Goal: Transaction & Acquisition: Book appointment/travel/reservation

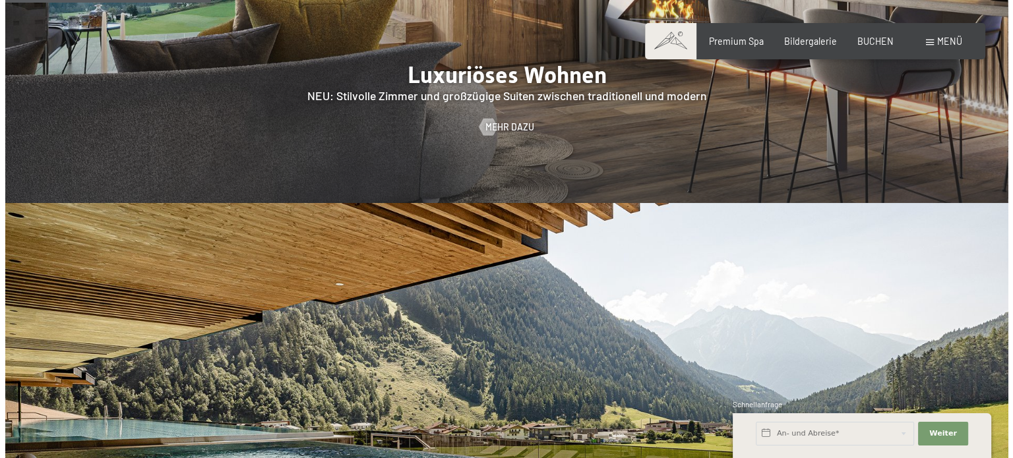
scroll to position [1292, 0]
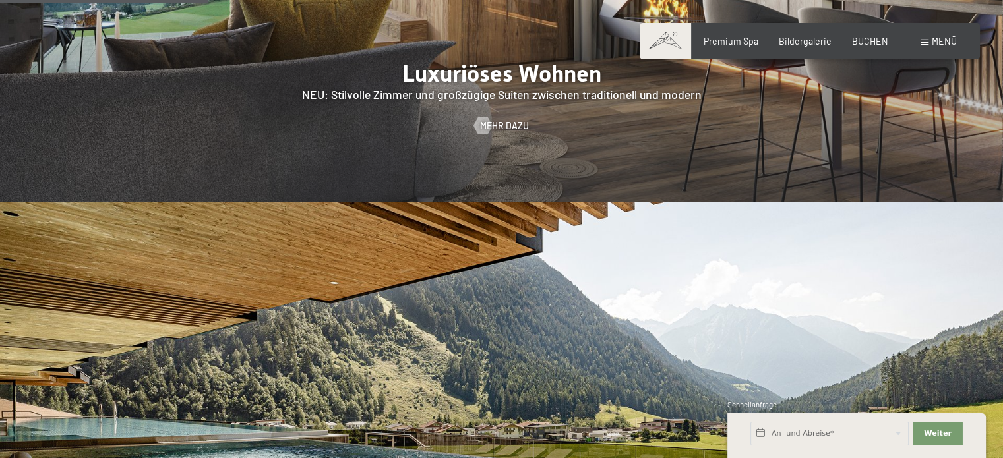
click at [931, 47] on span "Menü" at bounding box center [943, 41] width 25 height 11
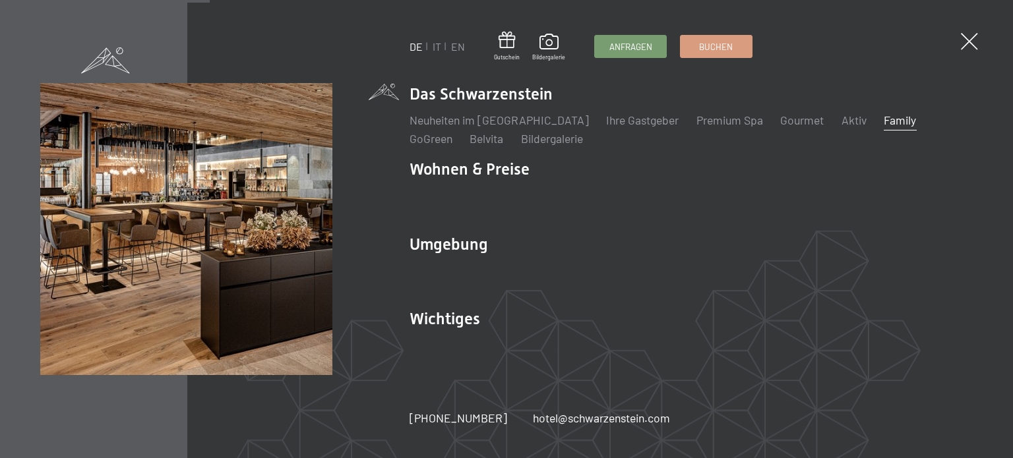
click at [883, 126] on link "Family" at bounding box center [899, 120] width 32 height 15
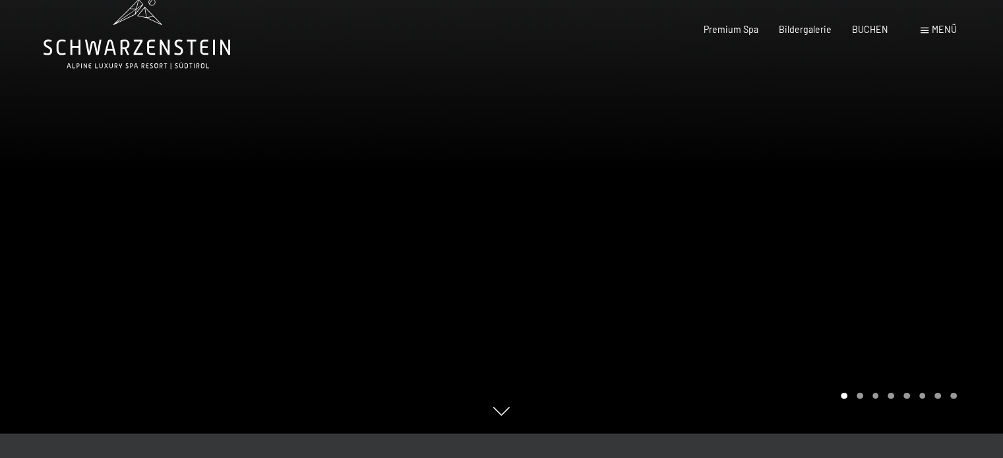
scroll to position [26, 0]
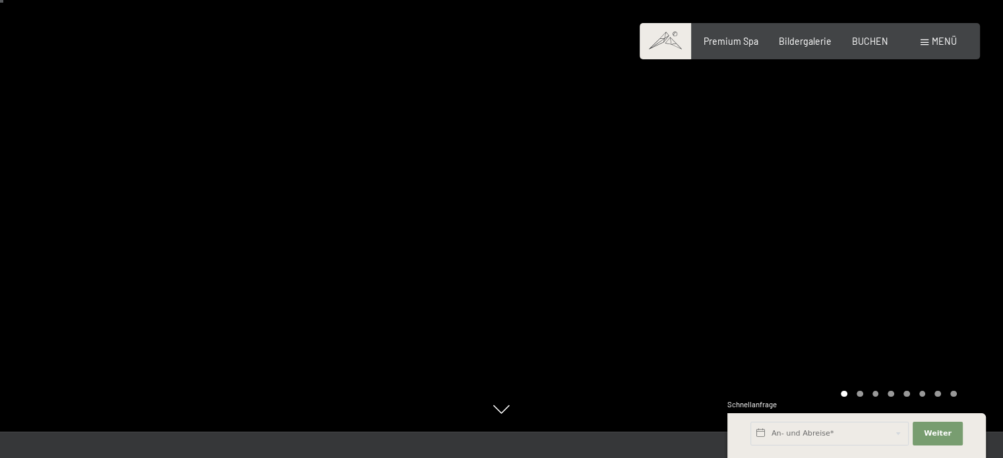
click at [866, 123] on div at bounding box center [753, 203] width 502 height 458
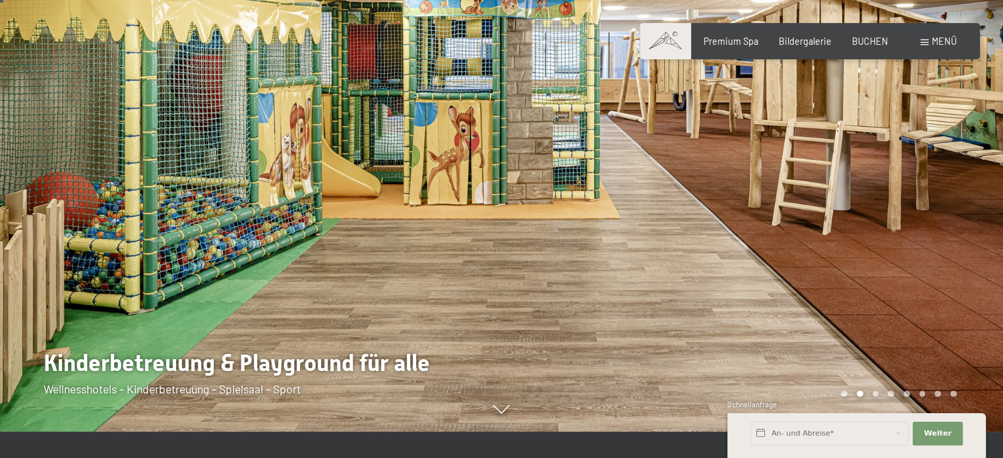
click at [866, 123] on div at bounding box center [753, 203] width 502 height 458
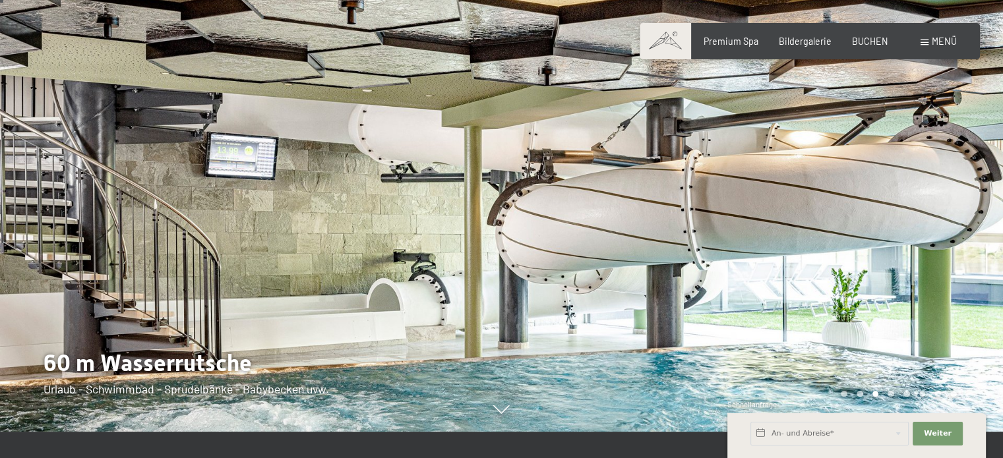
click at [866, 123] on div at bounding box center [753, 203] width 502 height 458
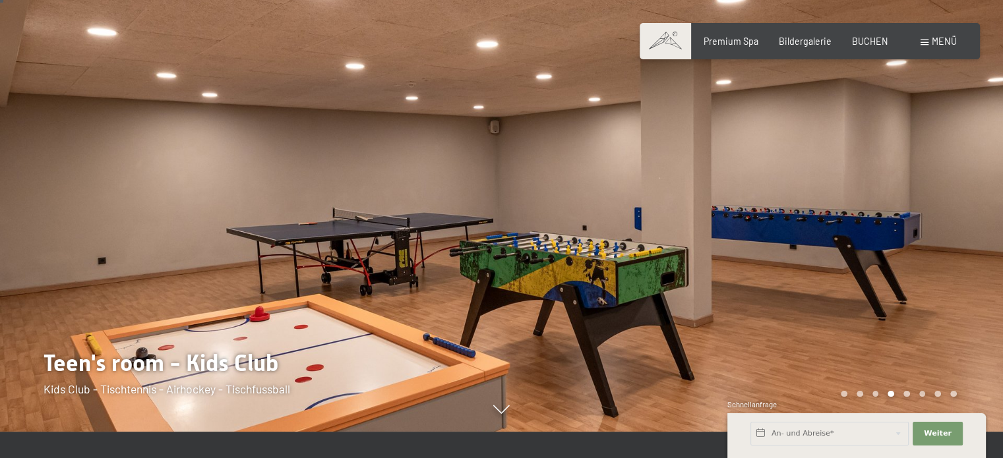
click at [866, 123] on div at bounding box center [753, 203] width 502 height 458
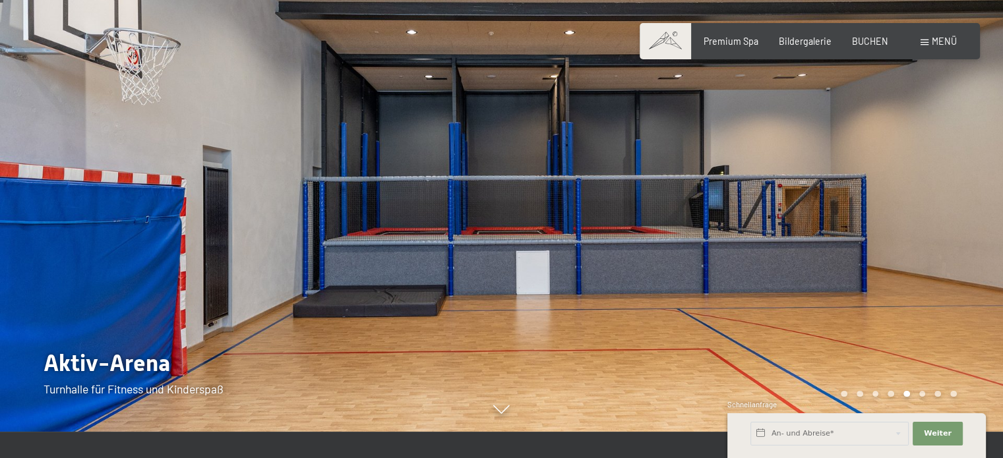
click at [866, 123] on div at bounding box center [753, 203] width 502 height 458
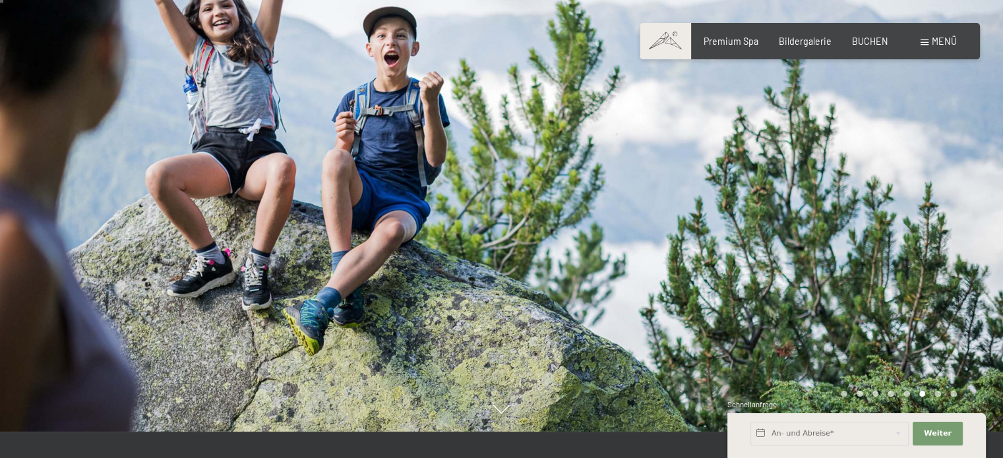
click at [866, 123] on div at bounding box center [753, 203] width 502 height 458
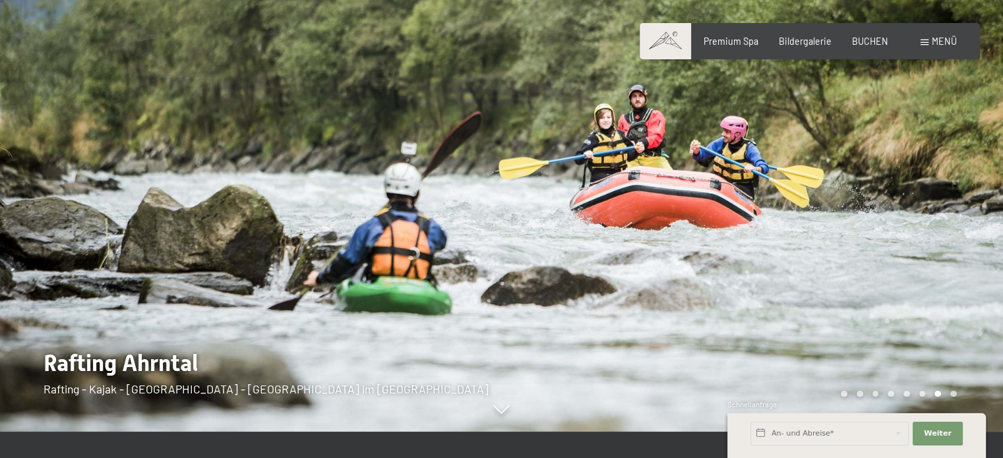
click at [866, 123] on div at bounding box center [753, 203] width 502 height 458
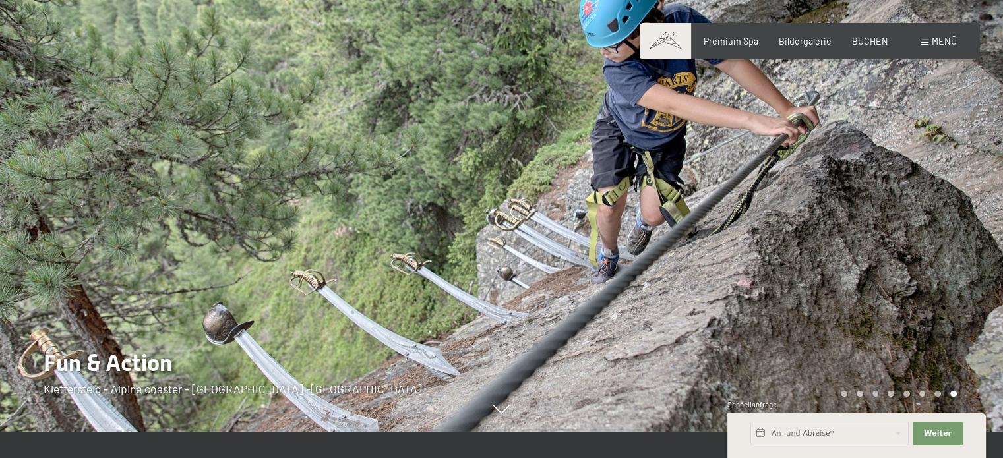
click at [866, 123] on div at bounding box center [753, 203] width 502 height 458
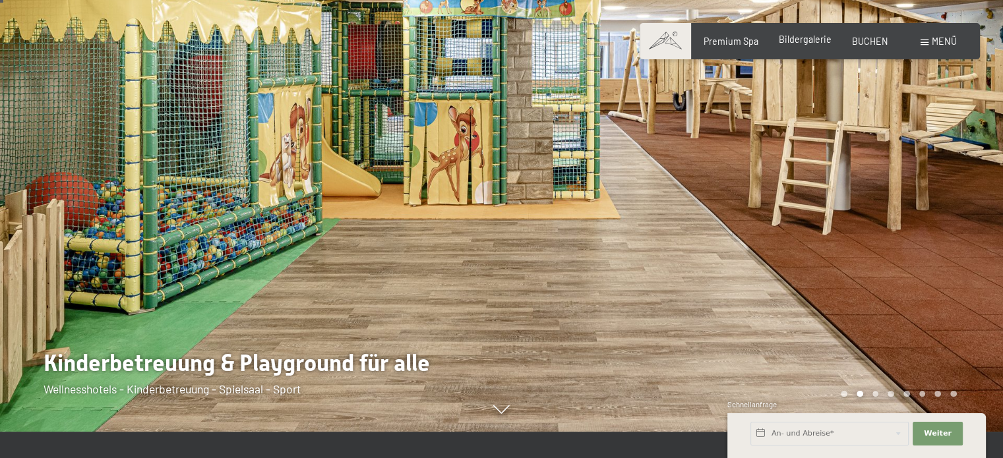
click at [802, 45] on div "Bildergalerie" at bounding box center [805, 39] width 53 height 13
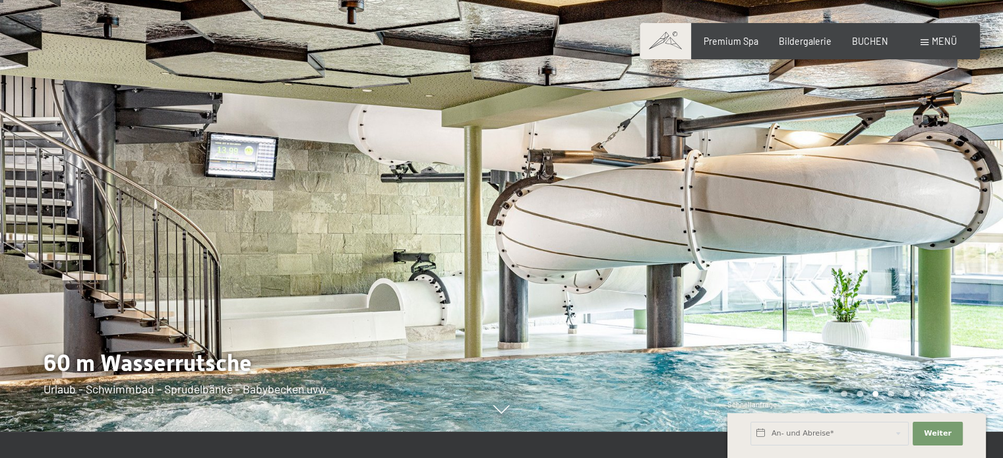
click at [657, 44] on span at bounding box center [664, 41] width 51 height 36
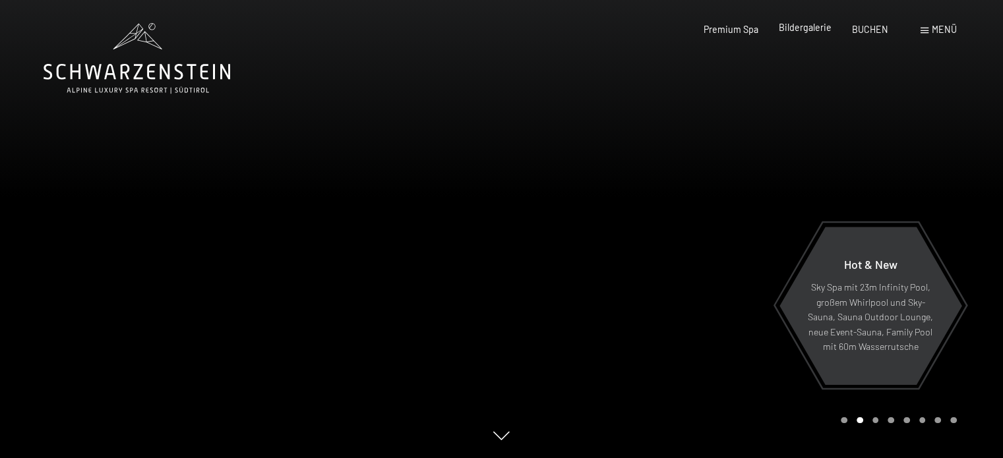
click at [808, 32] on span "Bildergalerie" at bounding box center [805, 27] width 53 height 11
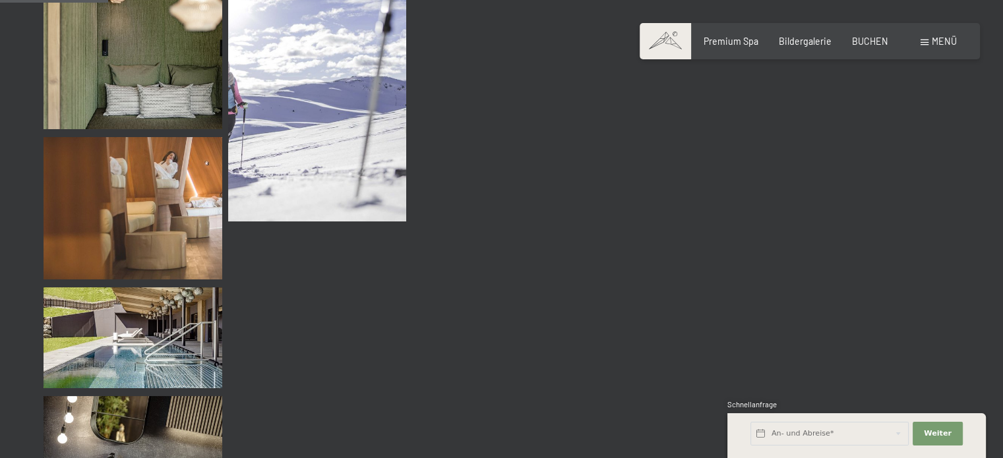
scroll to position [1529, 0]
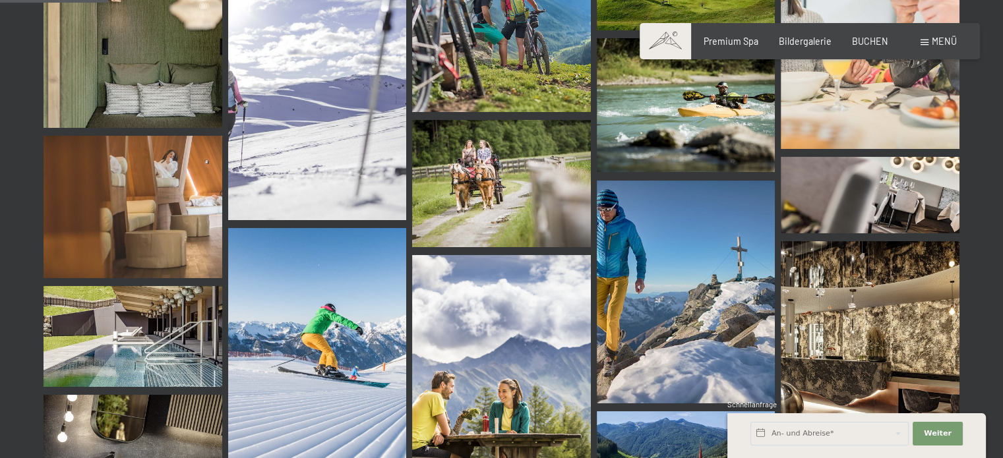
click at [922, 45] on span at bounding box center [924, 43] width 8 height 6
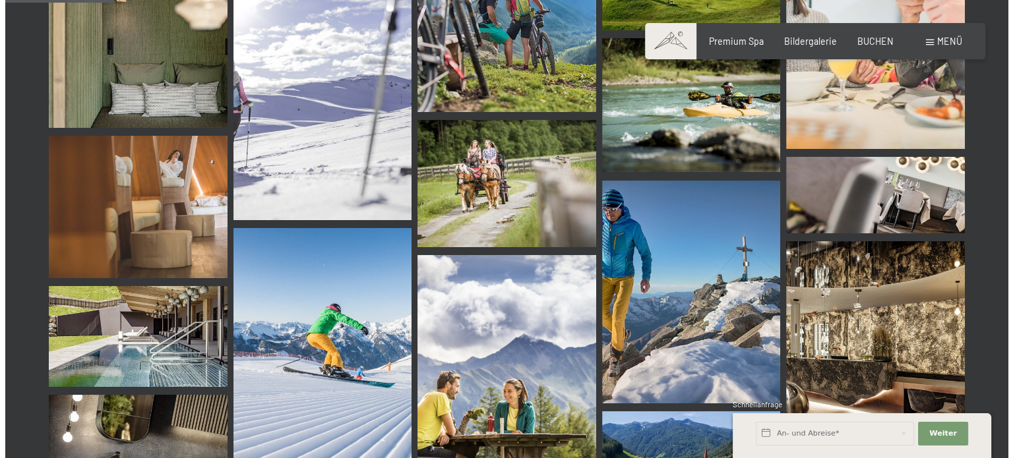
scroll to position [1540, 0]
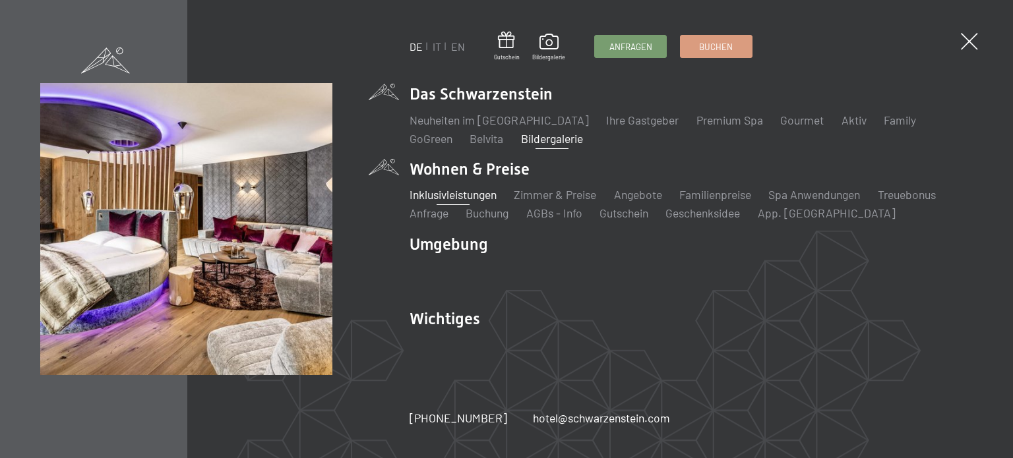
click at [450, 194] on link "Inklusivleistungen" at bounding box center [452, 194] width 87 height 15
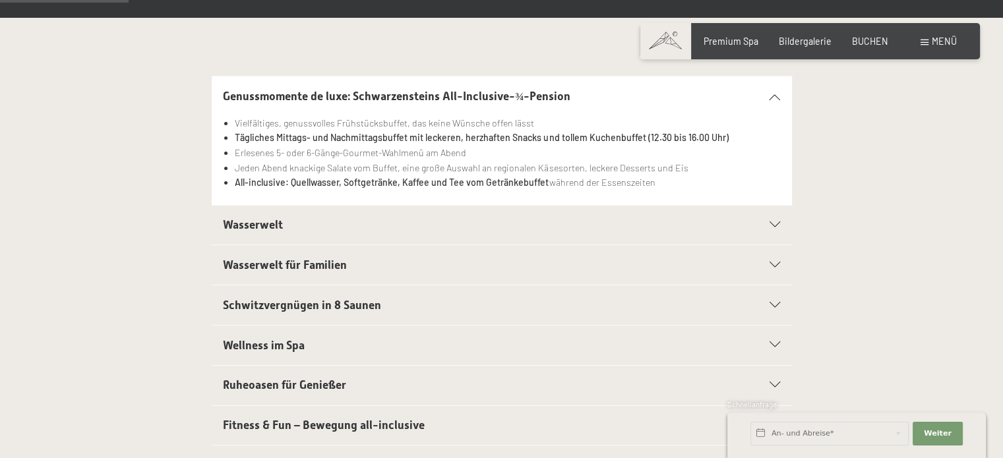
scroll to position [290, 0]
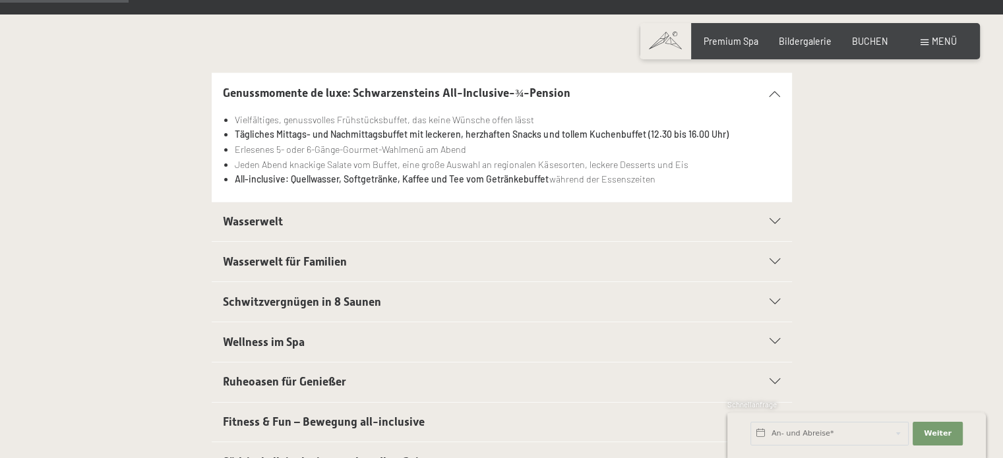
click at [443, 221] on h2 "Wasserwelt" at bounding box center [473, 222] width 501 height 16
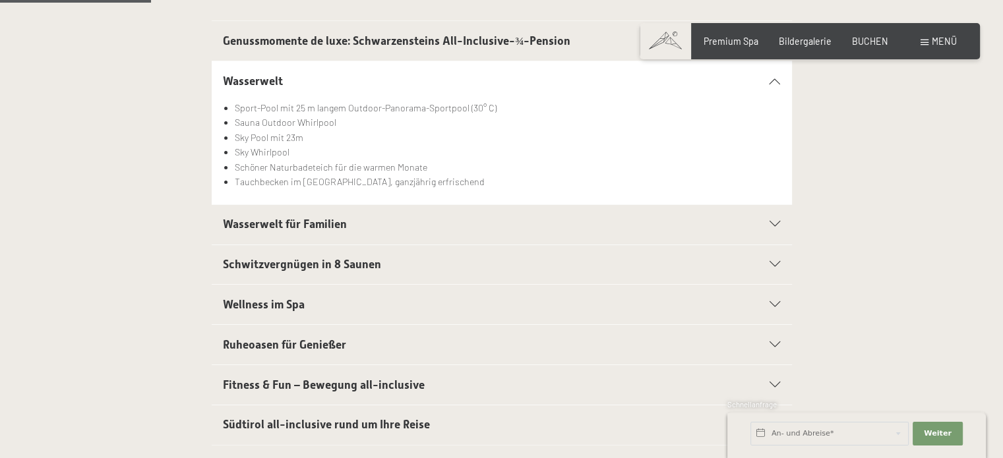
scroll to position [343, 0]
click at [443, 221] on h2 "Wasserwelt für Familien" at bounding box center [473, 224] width 501 height 16
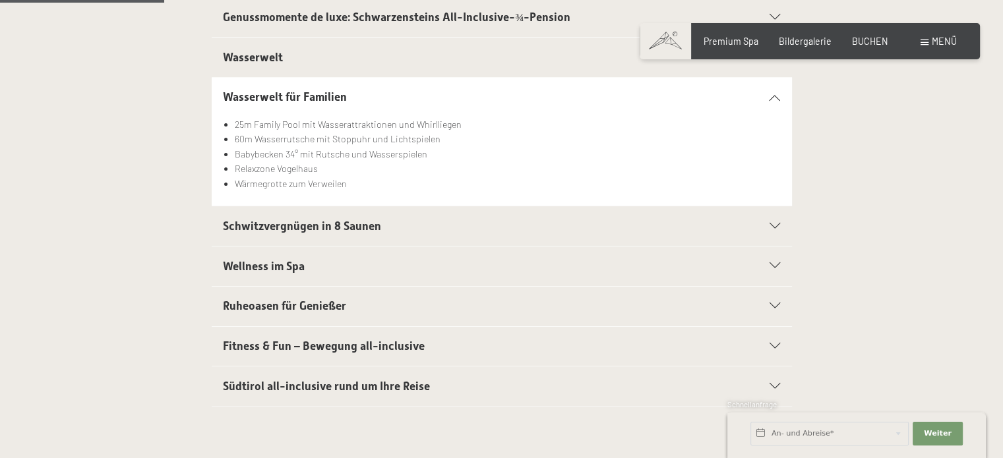
scroll to position [369, 0]
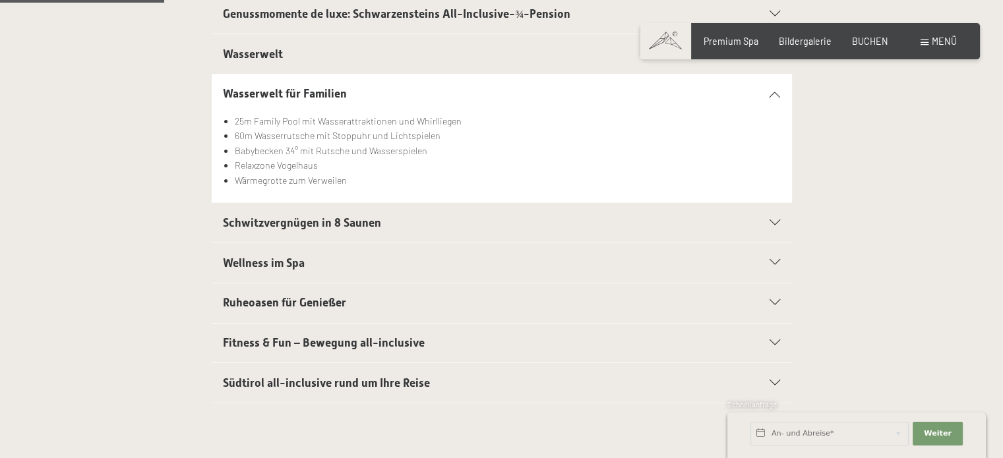
click at [396, 262] on span "Einwilligung Marketing*" at bounding box center [428, 266] width 109 height 13
click at [367, 262] on input "Einwilligung Marketing*" at bounding box center [360, 266] width 13 height 13
checkbox input "false"
click at [355, 268] on h2 "Wellness im Spa" at bounding box center [473, 263] width 501 height 16
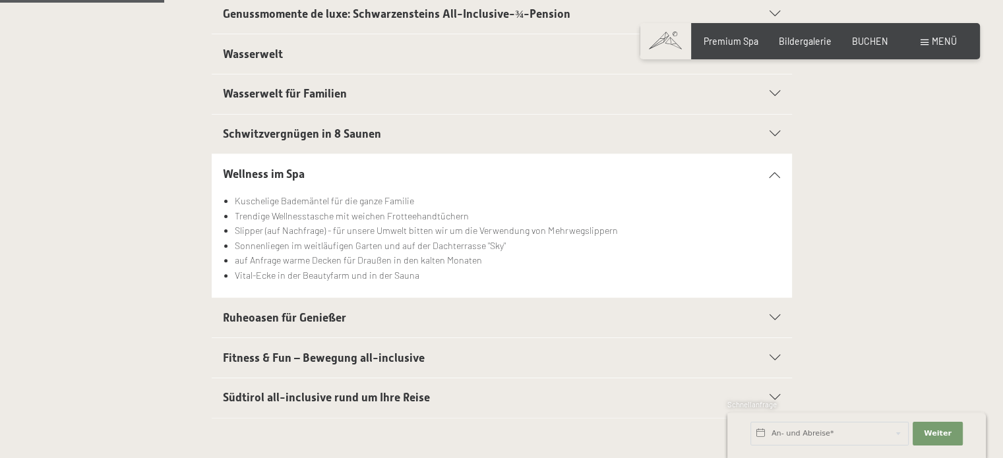
click at [335, 358] on span "Fitness & Fun – Bewegung all-inclusive" at bounding box center [324, 357] width 202 height 13
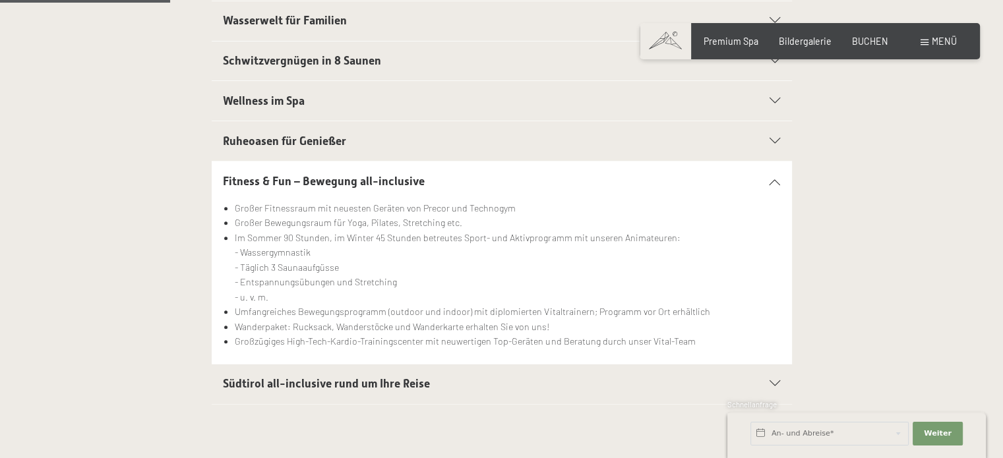
scroll to position [475, 0]
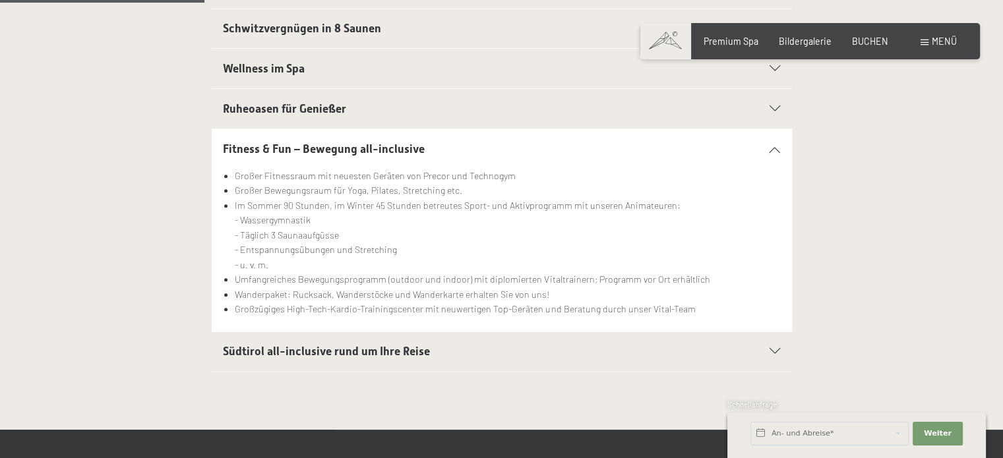
click at [335, 358] on h2 "Südtirol all-inclusive rund um Ihre Reise" at bounding box center [473, 351] width 501 height 16
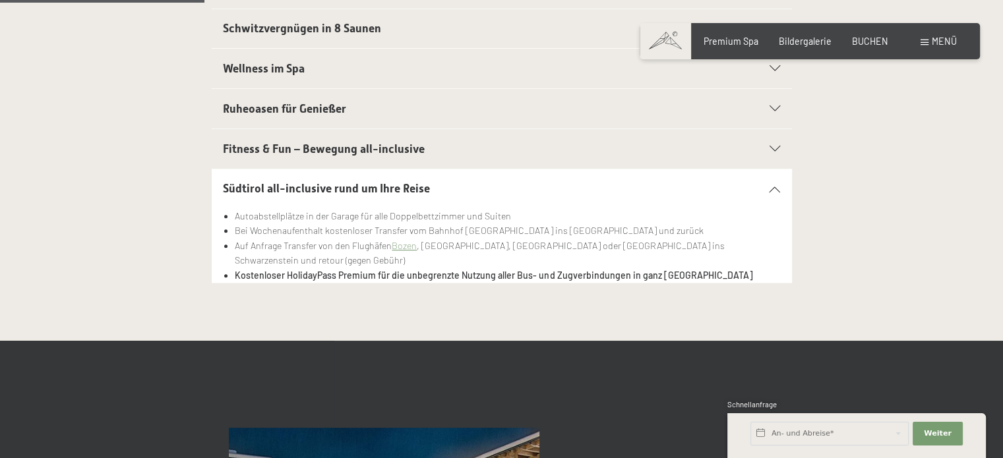
click at [388, 148] on span "Fitness & Fun – Bewegung all-inclusive" at bounding box center [324, 148] width 202 height 13
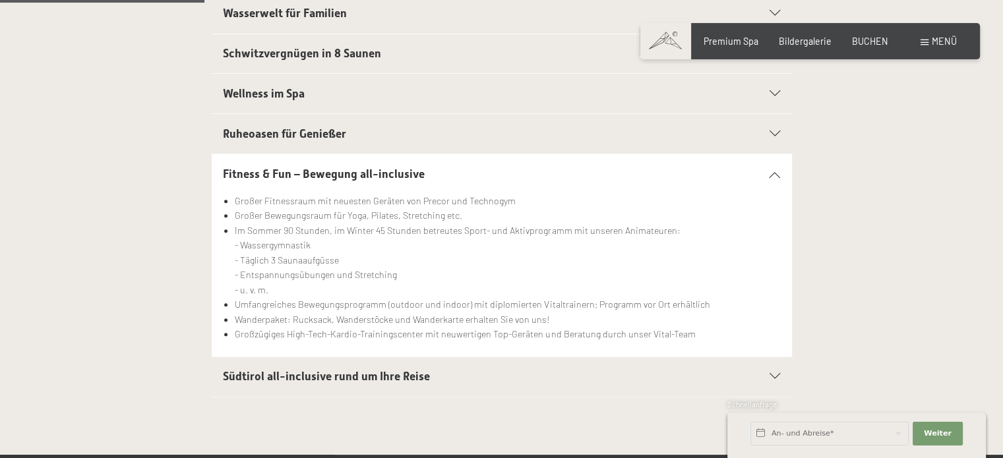
scroll to position [448, 0]
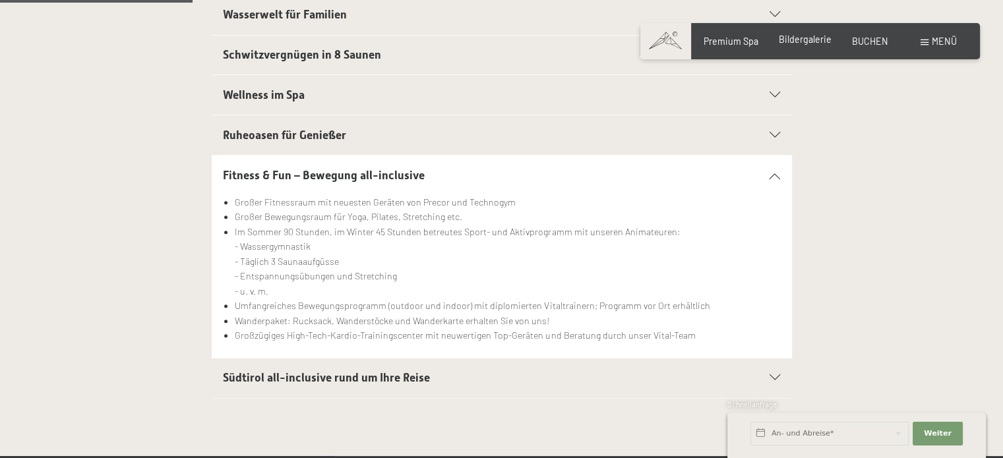
click at [805, 36] on span "Bildergalerie" at bounding box center [805, 39] width 53 height 11
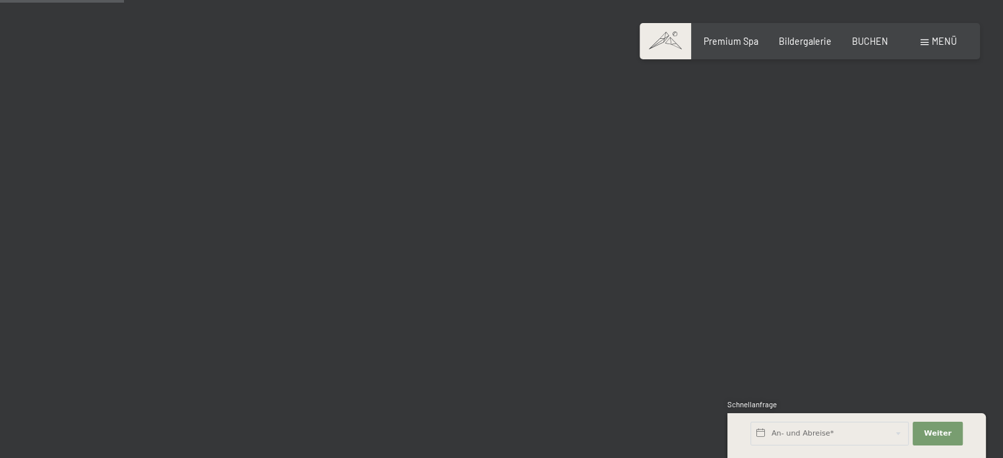
scroll to position [722, 0]
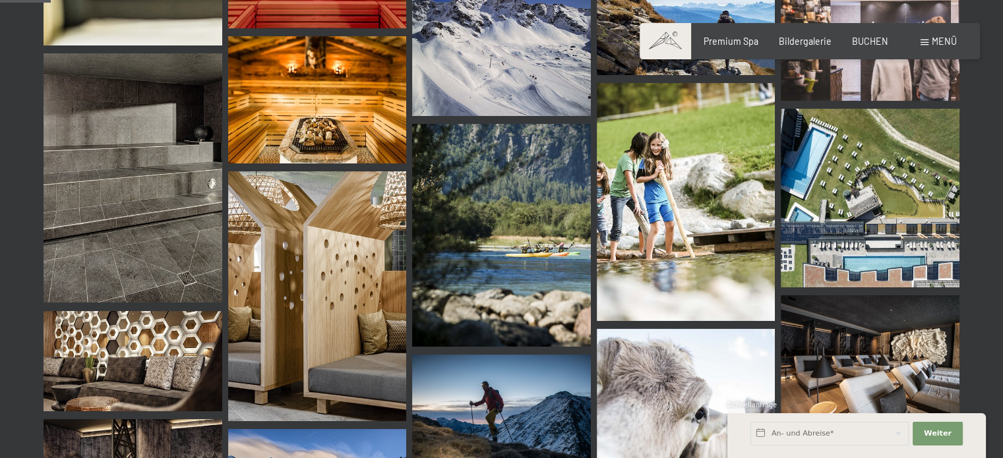
click at [929, 35] on div "Menü" at bounding box center [938, 41] width 36 height 13
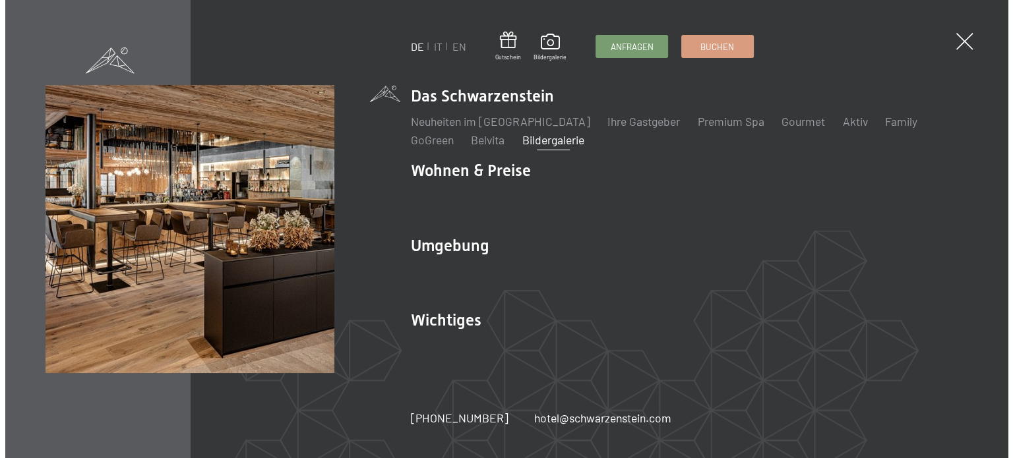
scroll to position [724, 0]
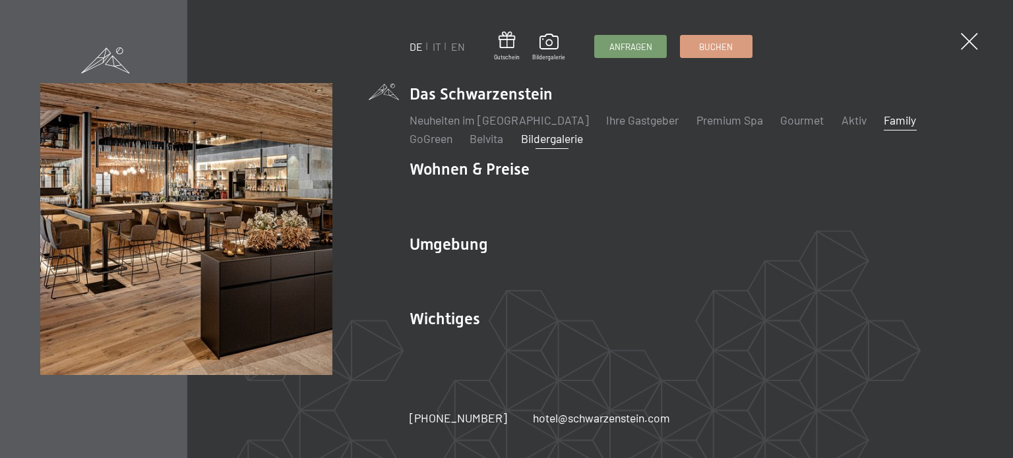
click at [883, 117] on link "Family" at bounding box center [899, 120] width 32 height 15
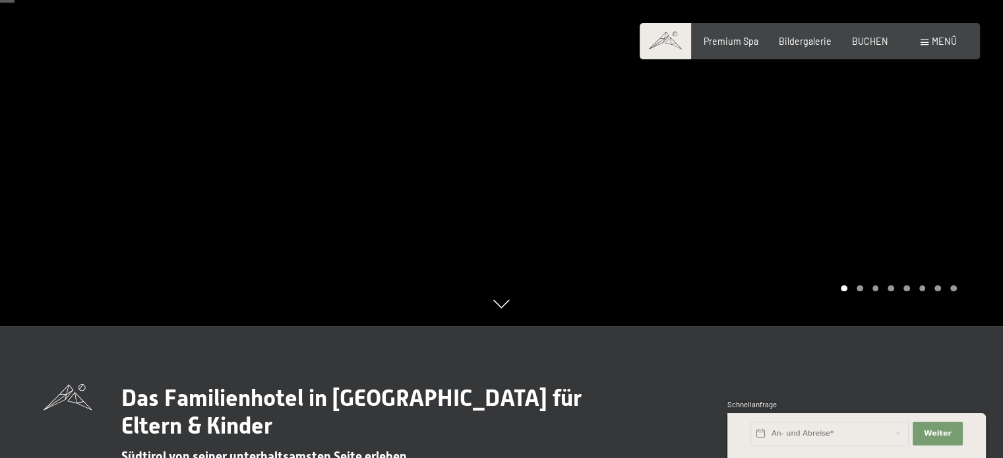
scroll to position [105, 0]
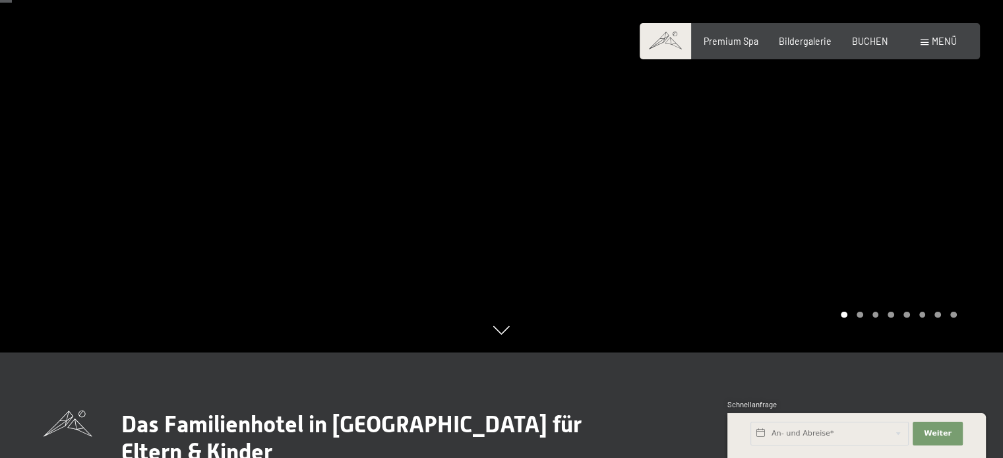
click at [853, 130] on div at bounding box center [753, 124] width 502 height 458
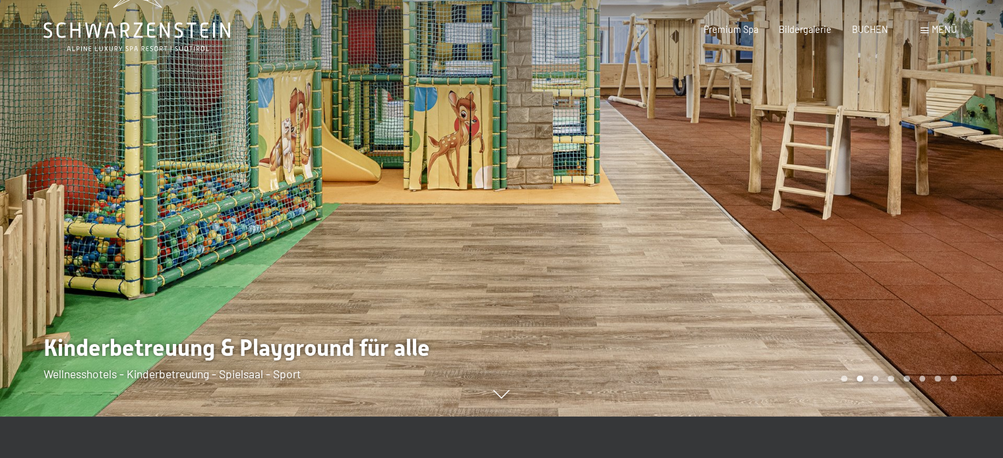
scroll to position [0, 0]
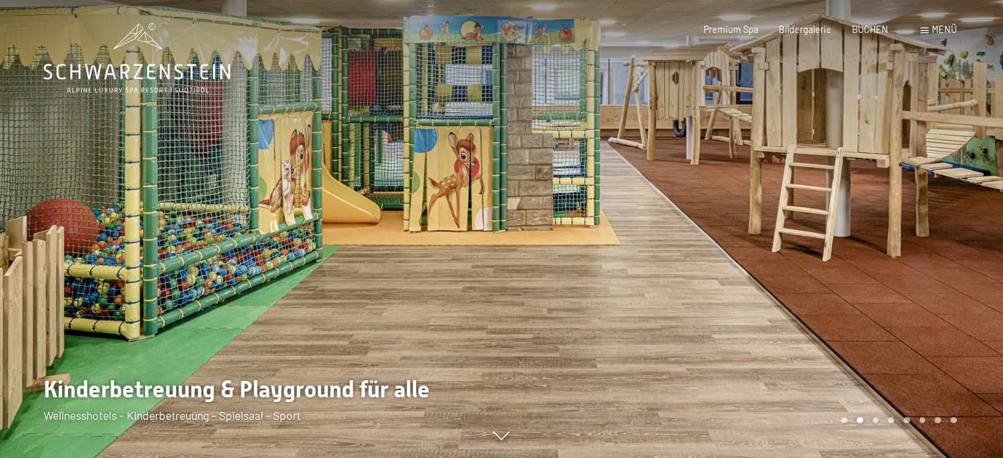
click at [854, 160] on div at bounding box center [753, 229] width 502 height 458
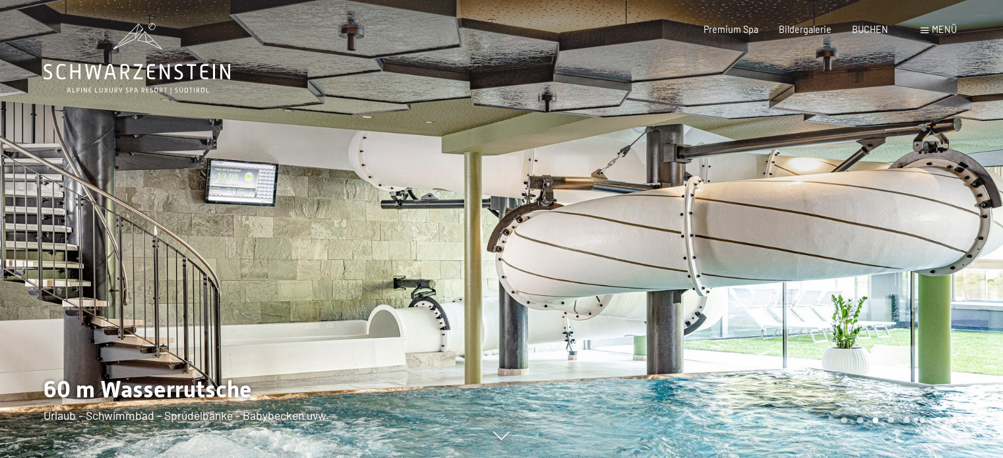
click at [854, 160] on div at bounding box center [753, 229] width 502 height 458
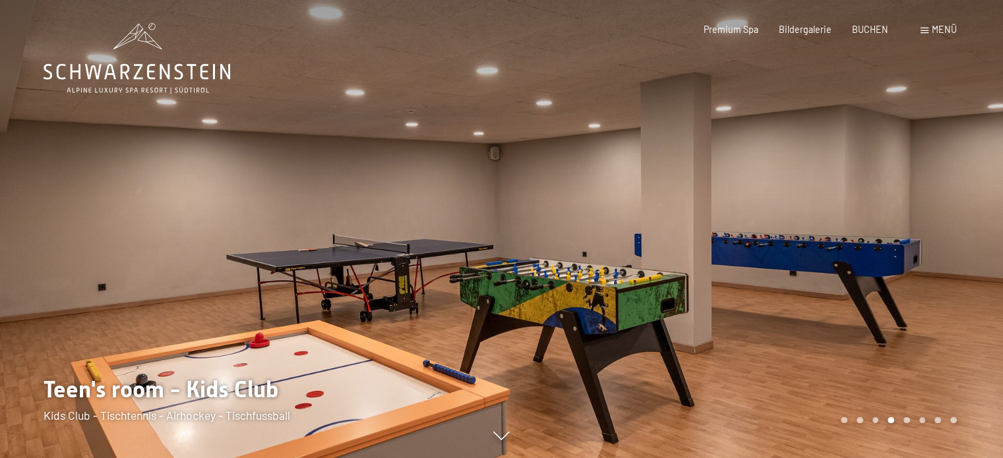
click at [854, 160] on div at bounding box center [753, 229] width 502 height 458
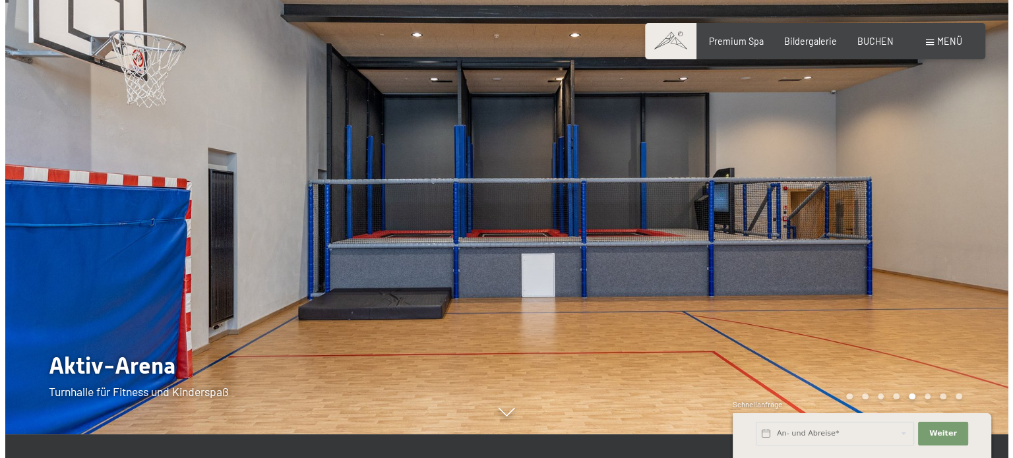
scroll to position [26, 0]
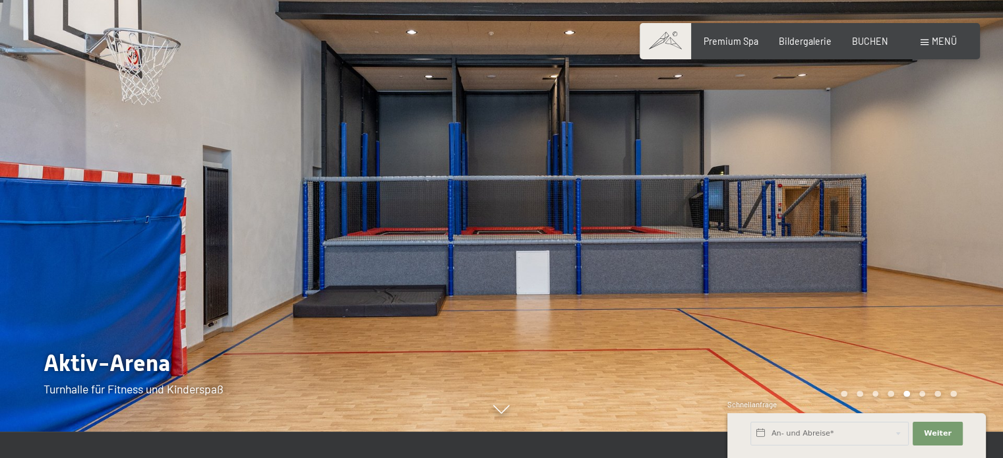
click at [854, 160] on div at bounding box center [753, 203] width 502 height 458
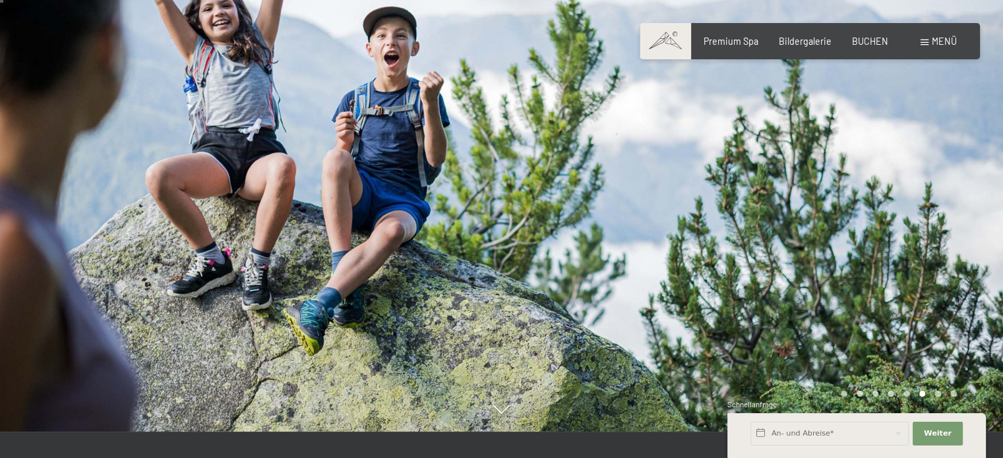
click at [854, 160] on div at bounding box center [753, 203] width 502 height 458
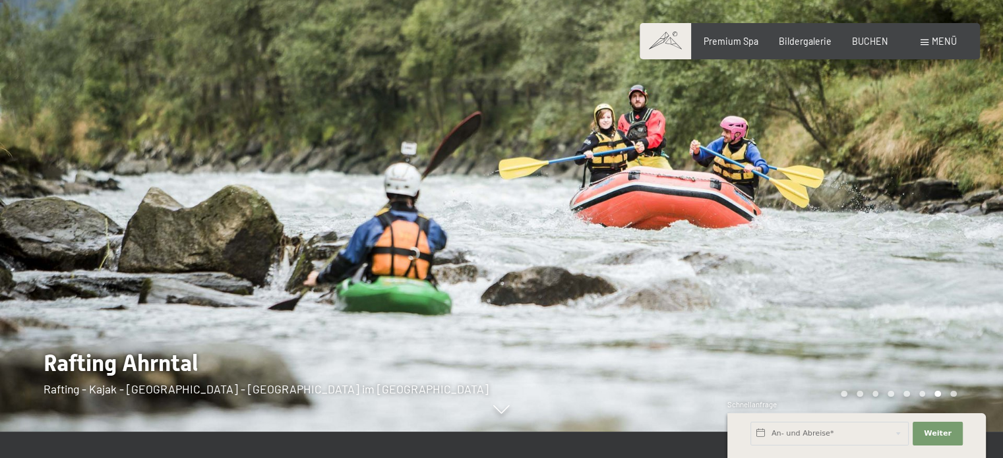
click at [854, 160] on div at bounding box center [753, 203] width 502 height 458
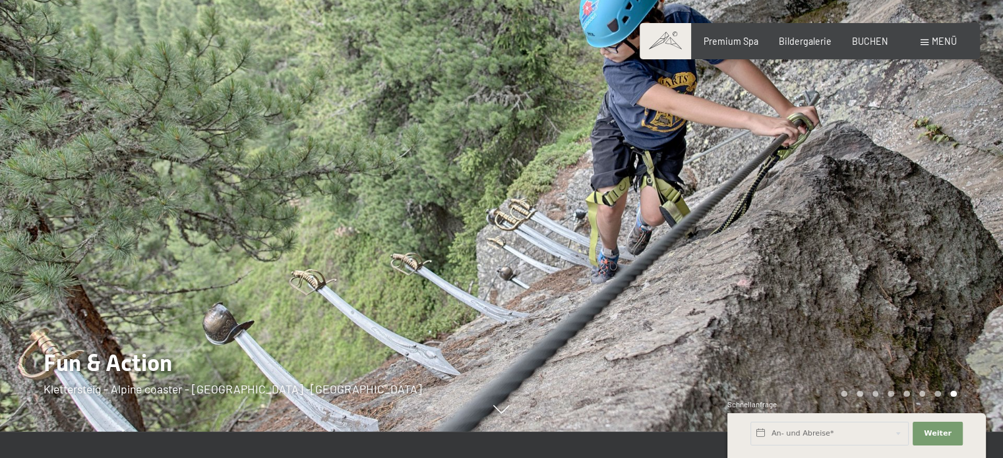
click at [854, 160] on div at bounding box center [753, 203] width 502 height 458
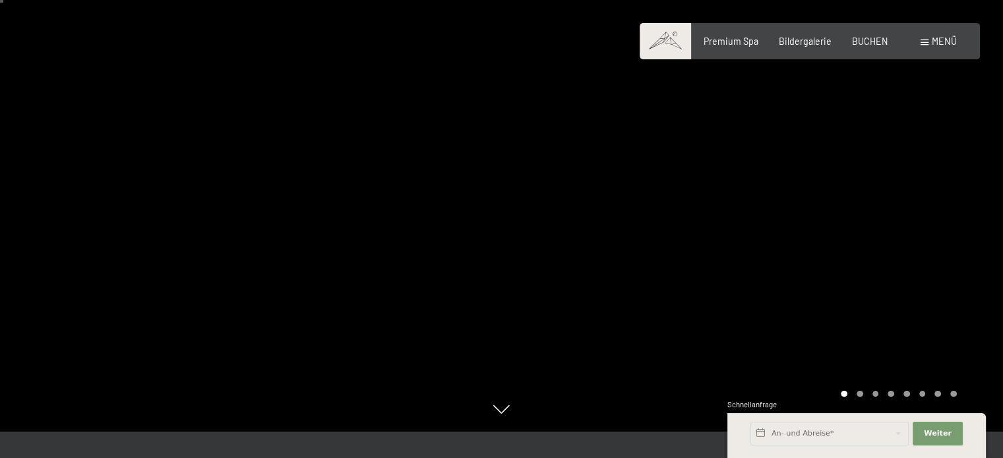
click at [934, 42] on span "Menü" at bounding box center [943, 41] width 25 height 11
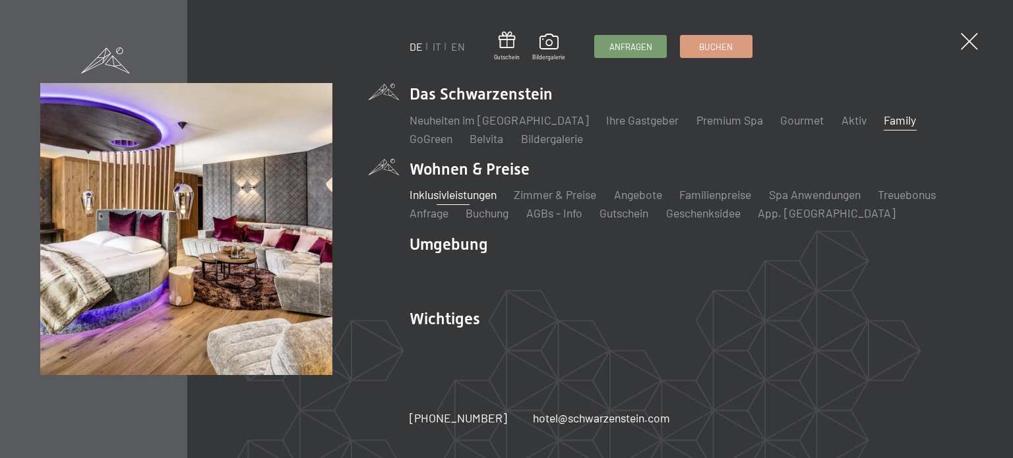
click at [467, 200] on link "Inklusivleistungen" at bounding box center [452, 194] width 87 height 15
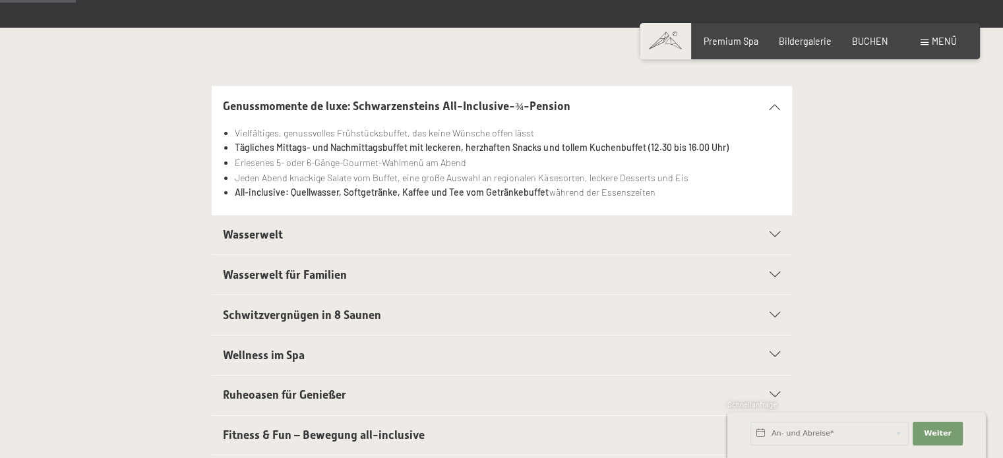
scroll to position [316, 0]
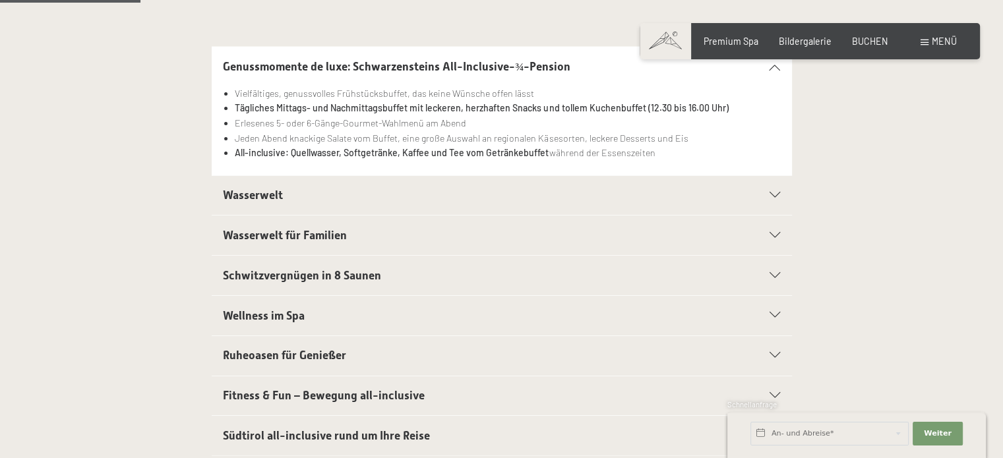
click at [467, 200] on h2 "Wasserwelt" at bounding box center [473, 195] width 501 height 16
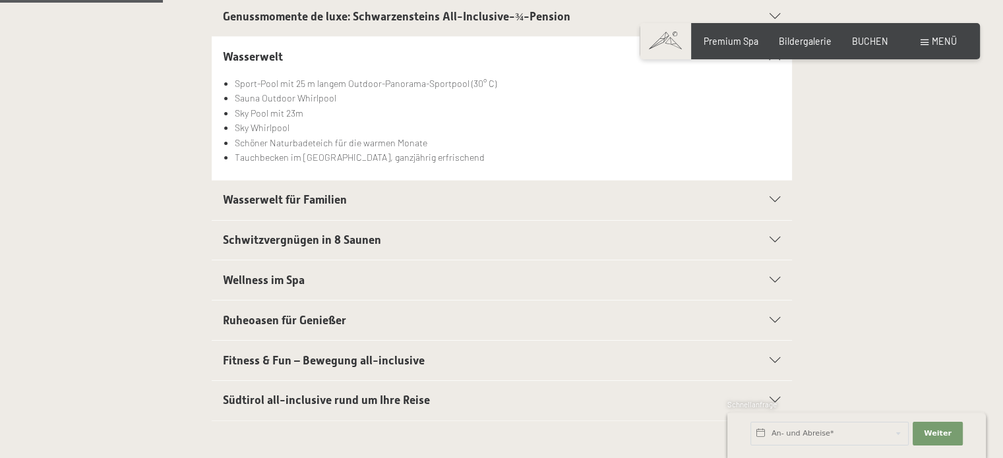
scroll to position [369, 0]
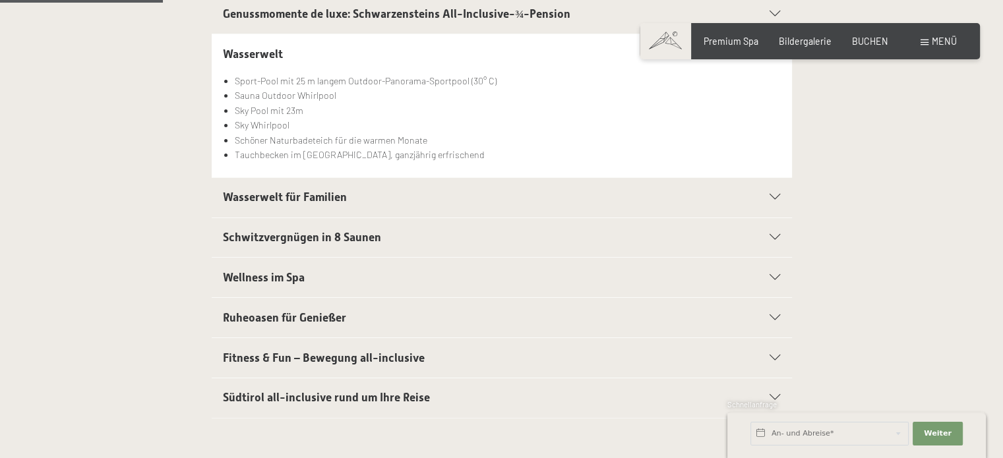
click at [467, 200] on h2 "Wasserwelt für Familien" at bounding box center [473, 197] width 501 height 16
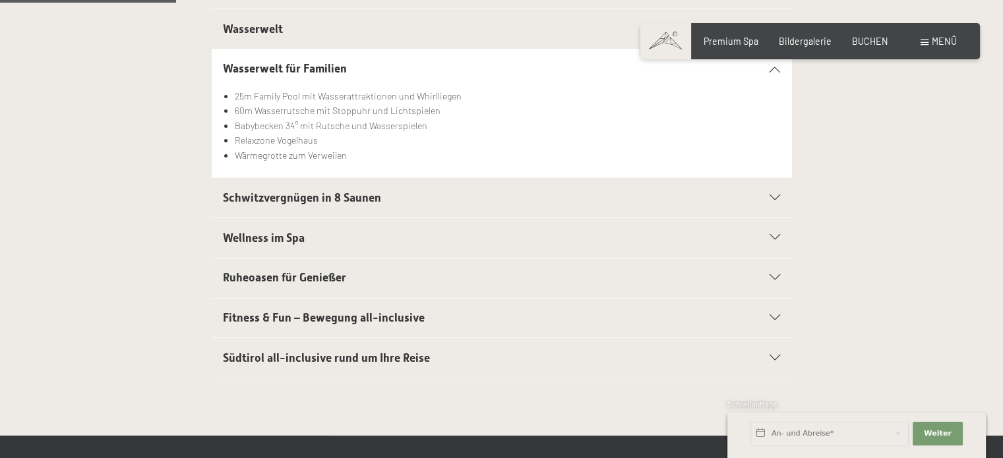
scroll to position [396, 0]
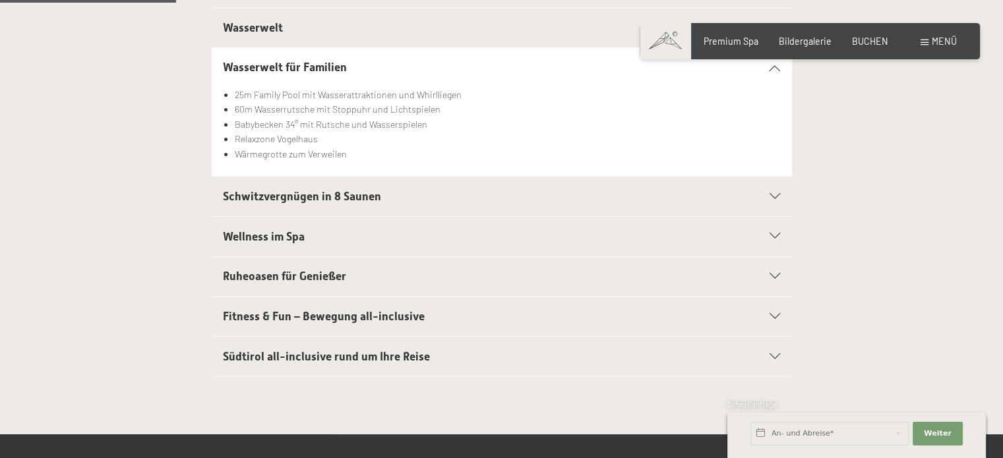
click at [343, 311] on span "Fitness & Fun – Bewegung all-inclusive" at bounding box center [324, 316] width 202 height 13
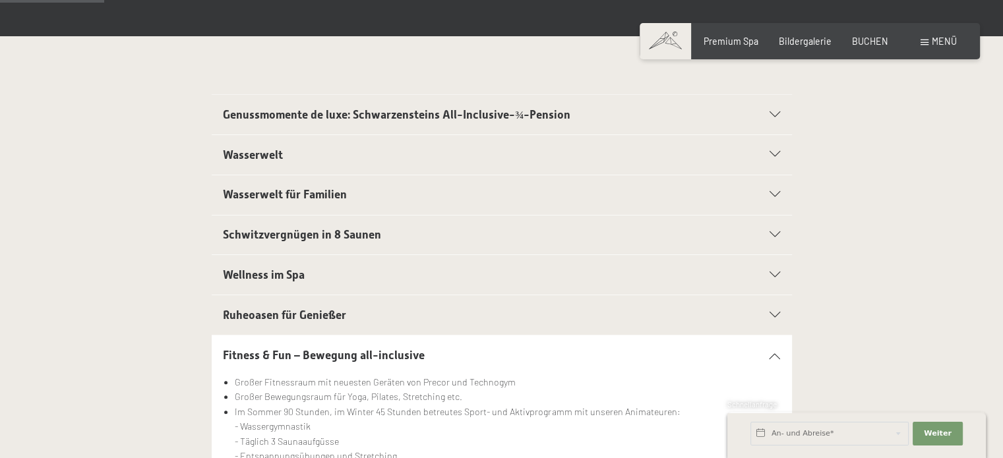
scroll to position [237, 0]
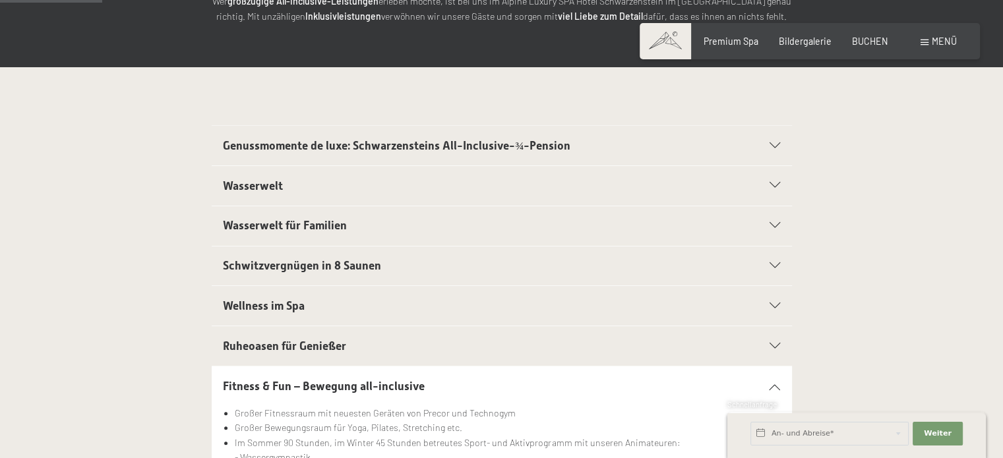
click at [343, 311] on h2 "Wellness im Spa" at bounding box center [473, 306] width 501 height 16
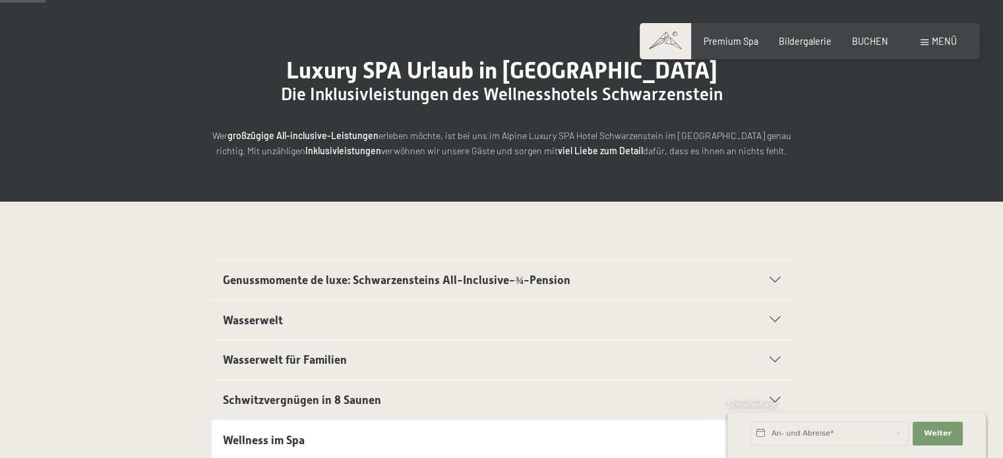
scroll to position [79, 0]
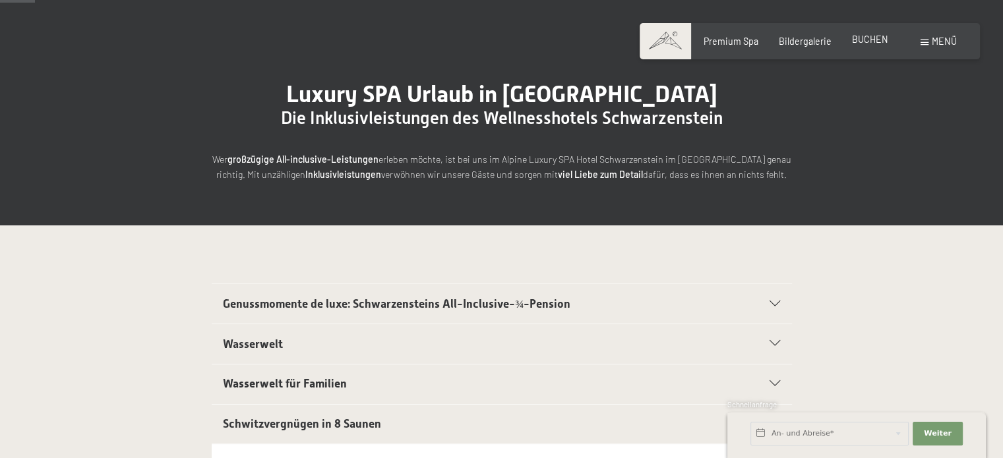
click at [854, 35] on span "BUCHEN" at bounding box center [870, 39] width 36 height 11
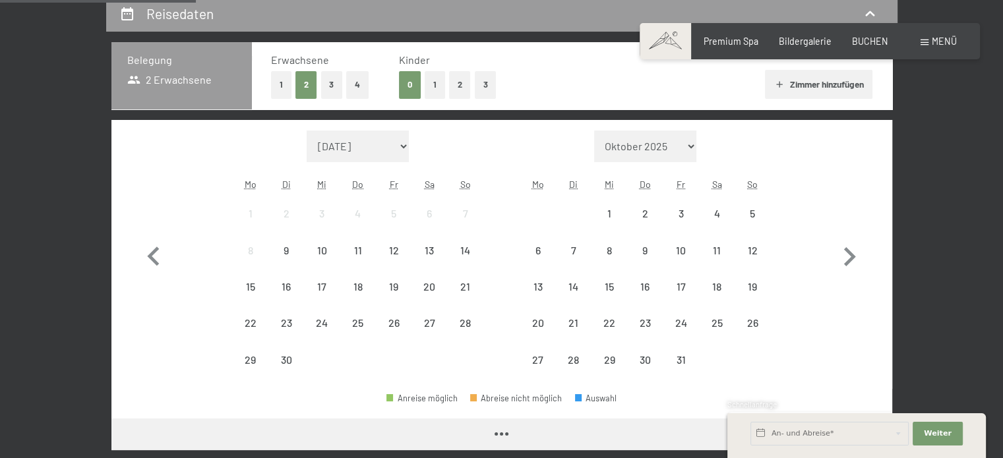
scroll to position [290, 0]
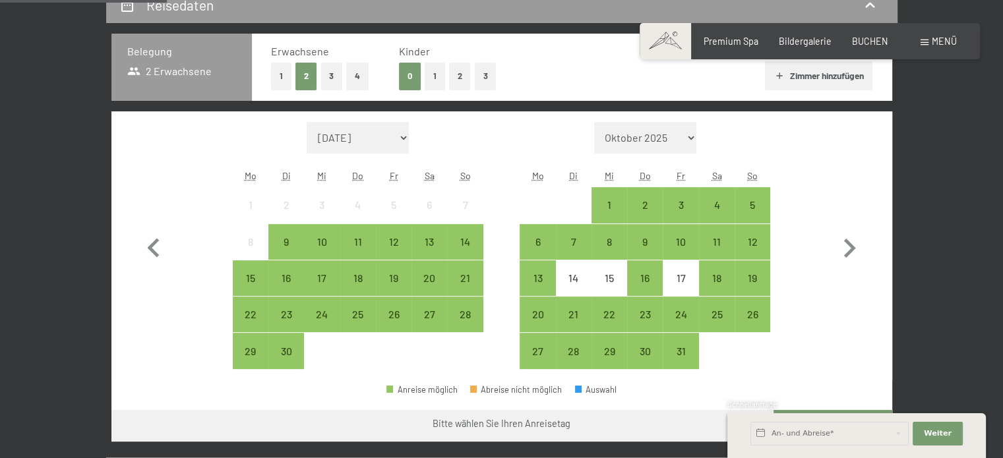
click at [435, 71] on button "1" at bounding box center [435, 76] width 20 height 27
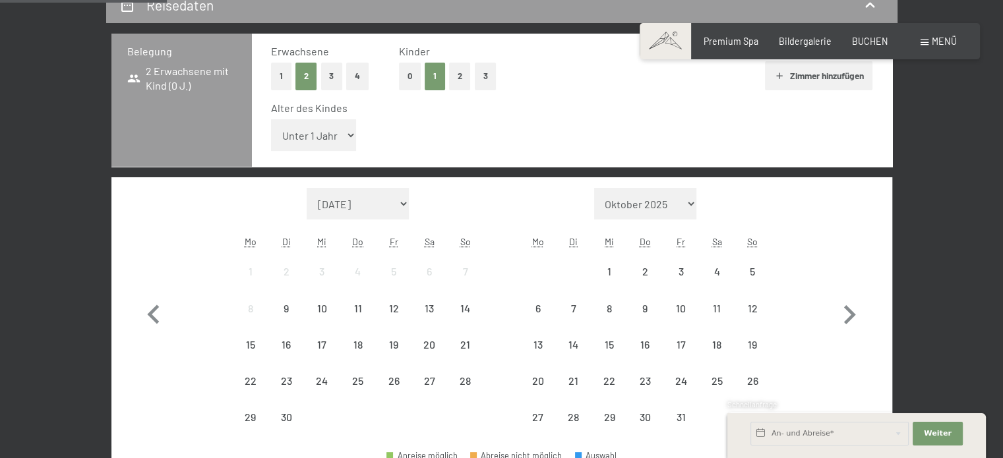
click at [332, 130] on select "Unter 1 Jahr 1 Jahr 2 Jahre 3 Jahre 4 Jahre 5 Jahre 6 Jahre 7 Jahre 8 Jahre 9 J…" at bounding box center [314, 135] width 86 height 32
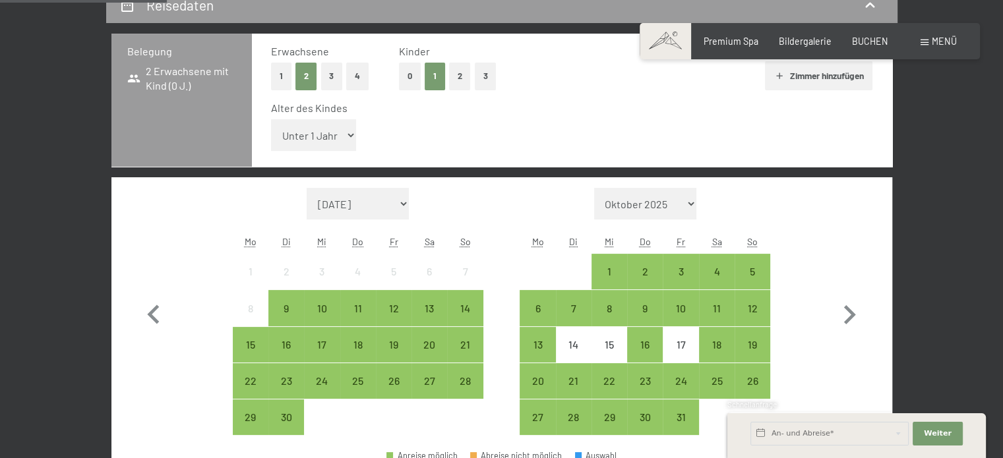
select select "5"
click at [271, 119] on select "Unter 1 Jahr 1 Jahr 2 Jahre 3 Jahre 4 Jahre 5 Jahre 6 Jahre 7 Jahre 8 Jahre 9 J…" at bounding box center [314, 135] width 86 height 32
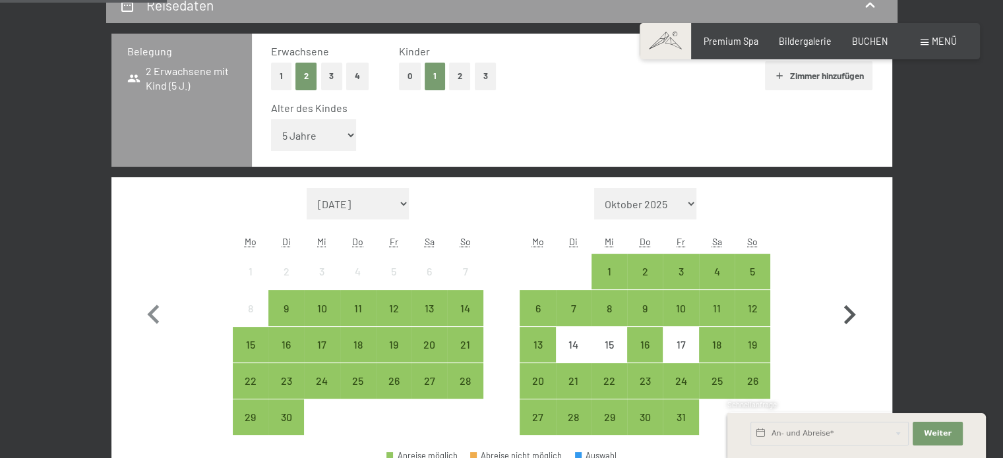
click at [851, 314] on icon "button" at bounding box center [850, 314] width 12 height 19
select select "[DATE]"
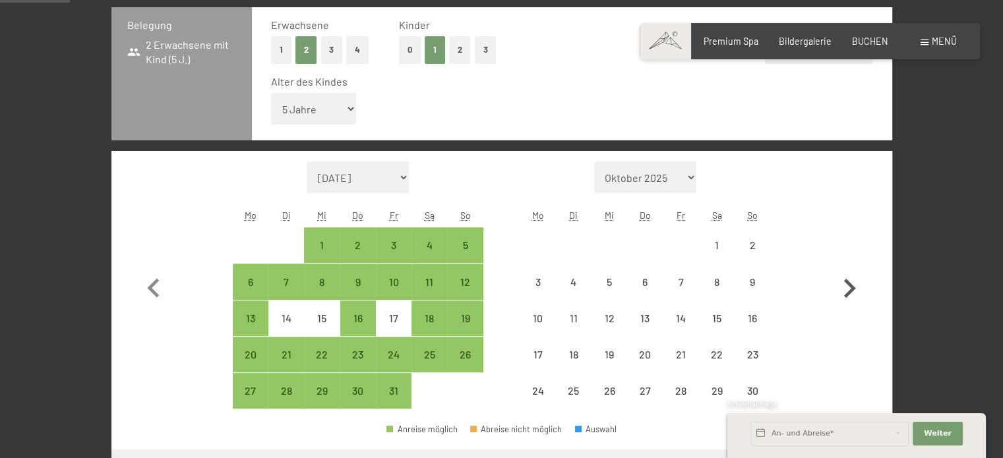
select select "[DATE]"
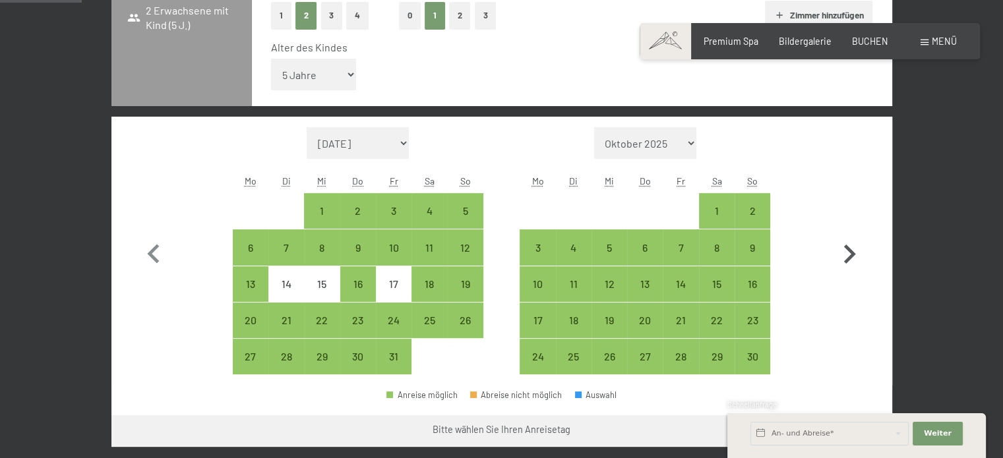
scroll to position [369, 0]
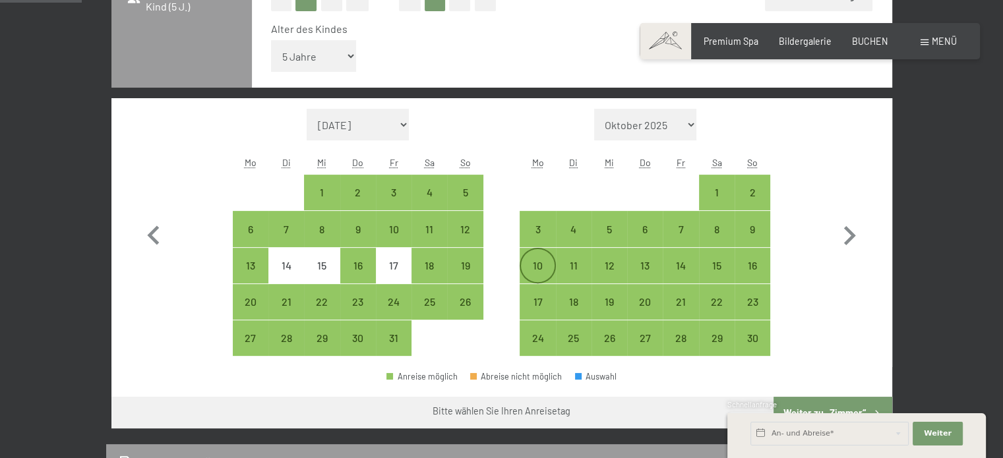
click at [528, 265] on div "10" at bounding box center [537, 276] width 33 height 33
select select "[DATE]"
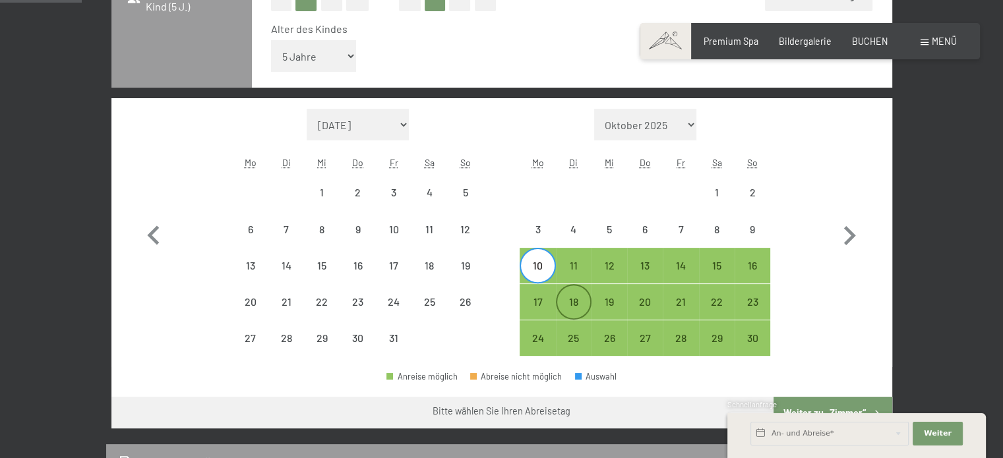
click at [574, 301] on div "18" at bounding box center [573, 313] width 33 height 33
select select "[DATE]"
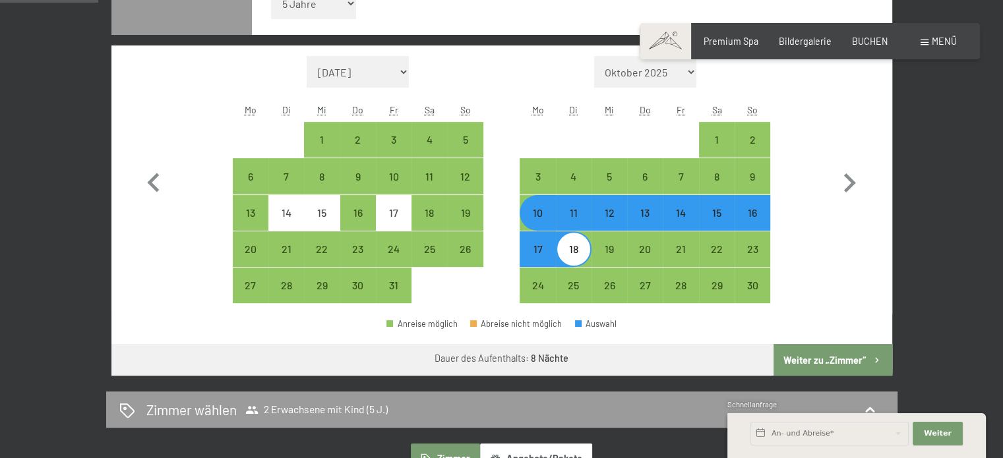
click at [846, 360] on button "Weiter zu „Zimmer“" at bounding box center [832, 360] width 118 height 32
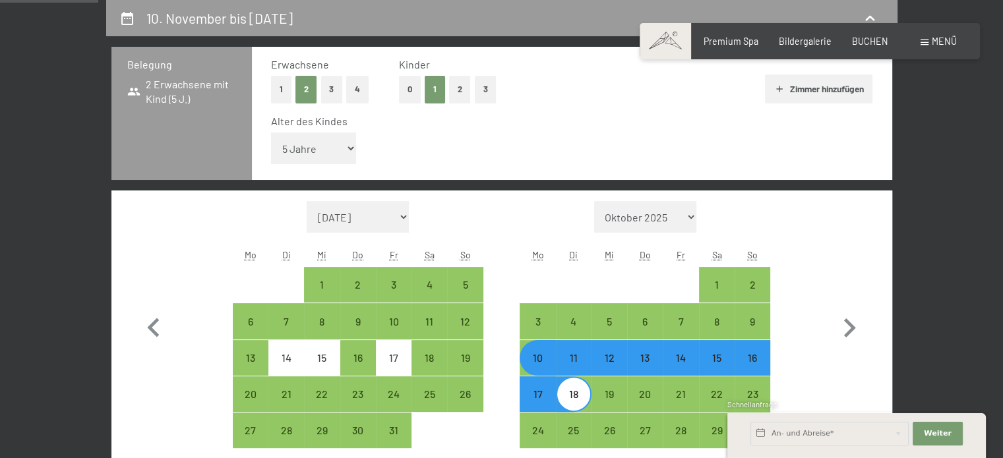
select select "[DATE]"
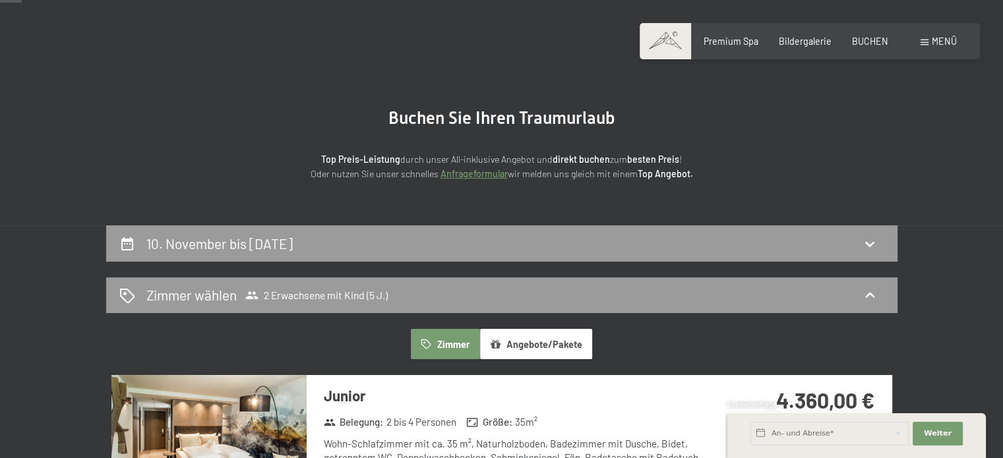
scroll to position [94, 0]
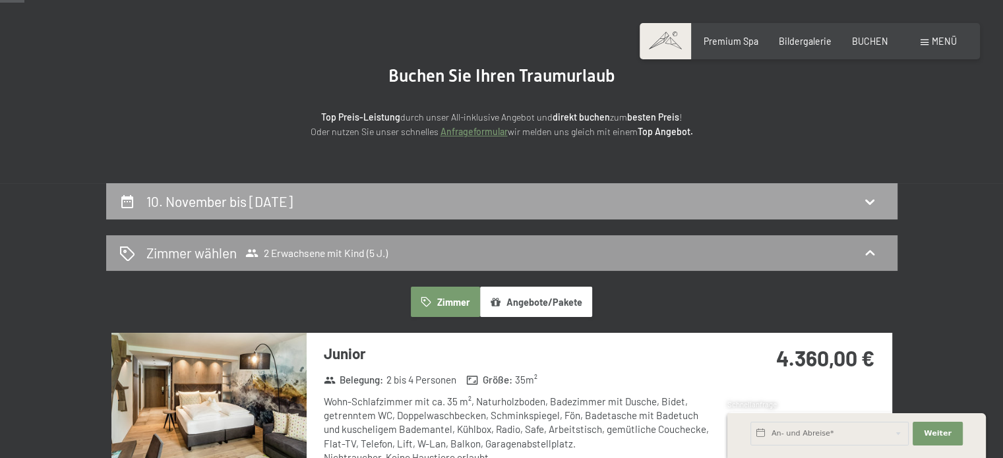
click at [652, 214] on div "10. November bis [DATE]" at bounding box center [501, 201] width 791 height 36
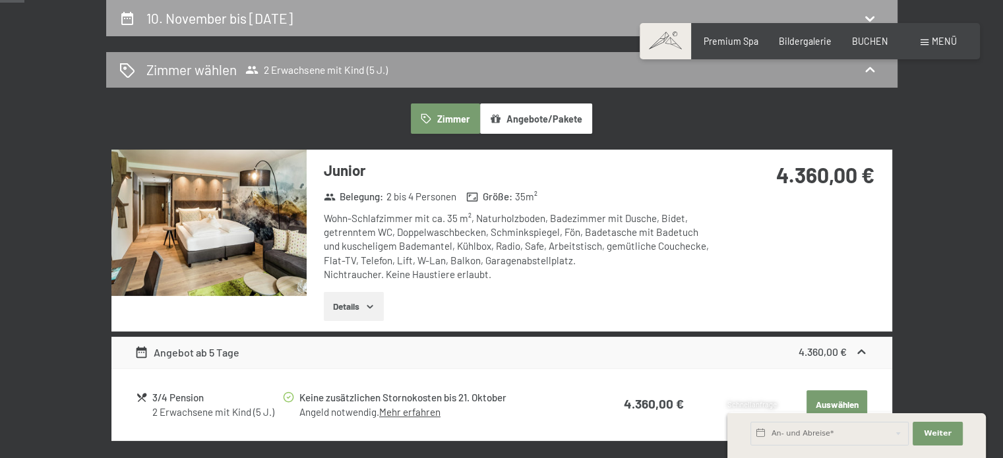
select select "5"
select select "[DATE]"
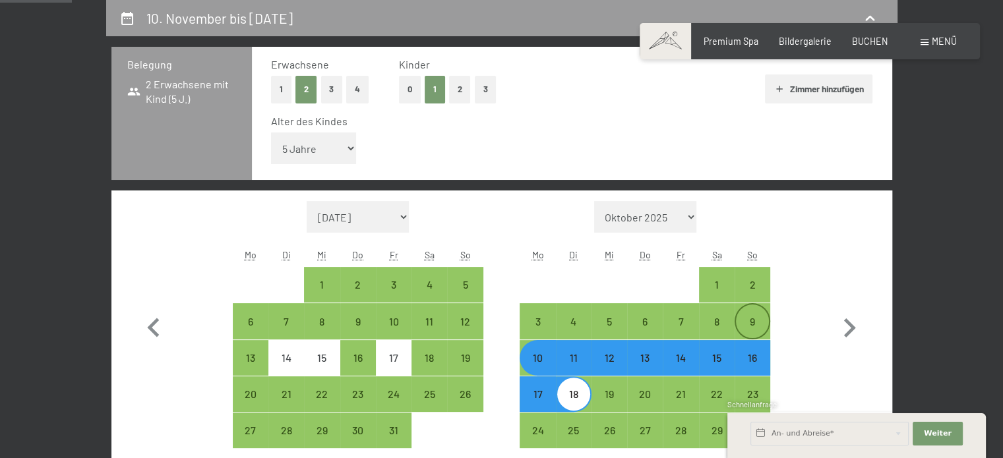
click at [763, 313] on div "9" at bounding box center [752, 321] width 33 height 33
select select "[DATE]"
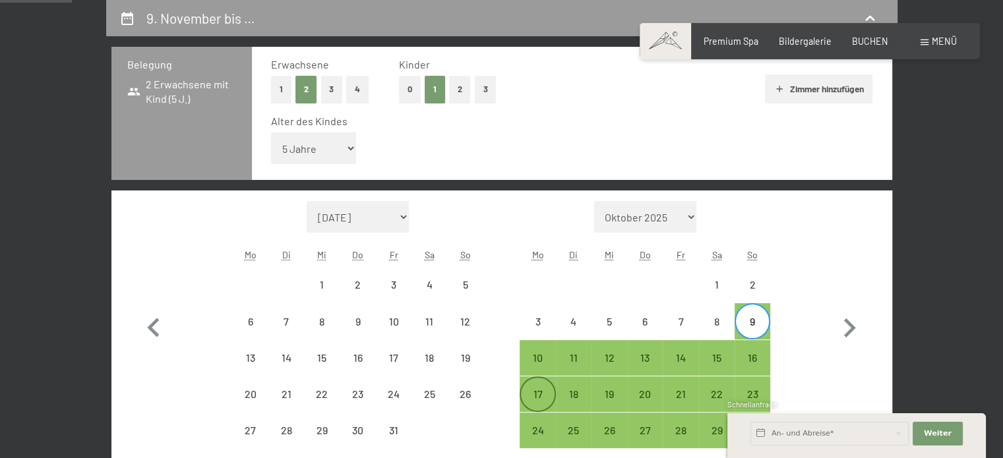
click at [552, 392] on div "17" at bounding box center [537, 405] width 33 height 33
select select "[DATE]"
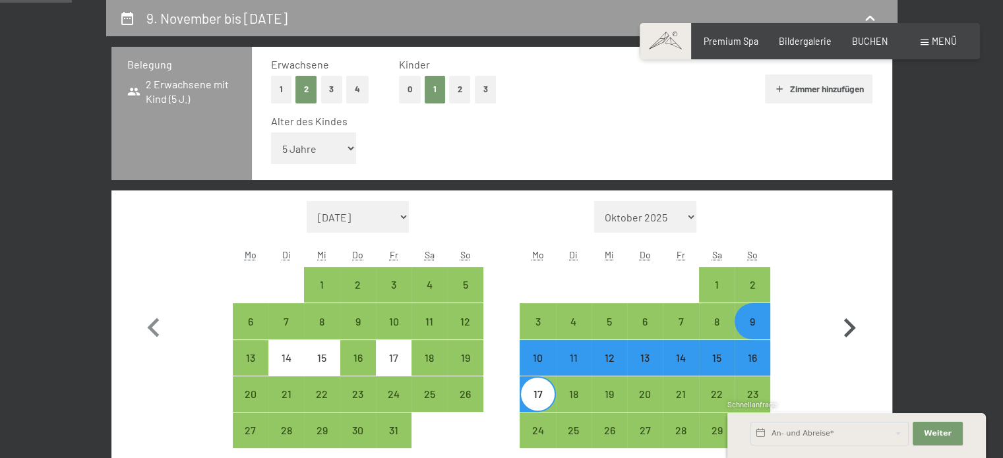
click at [833, 358] on button "button" at bounding box center [849, 325] width 38 height 248
select select "[DATE]"
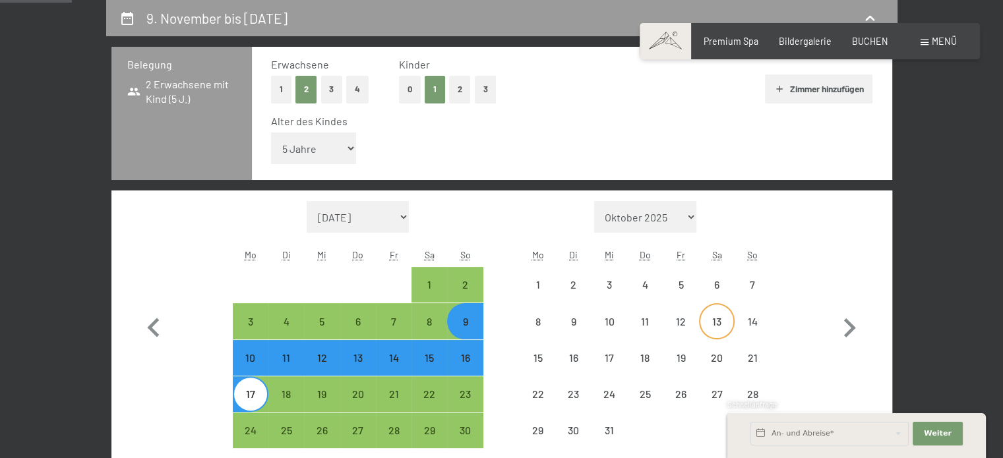
select select "[DATE]"
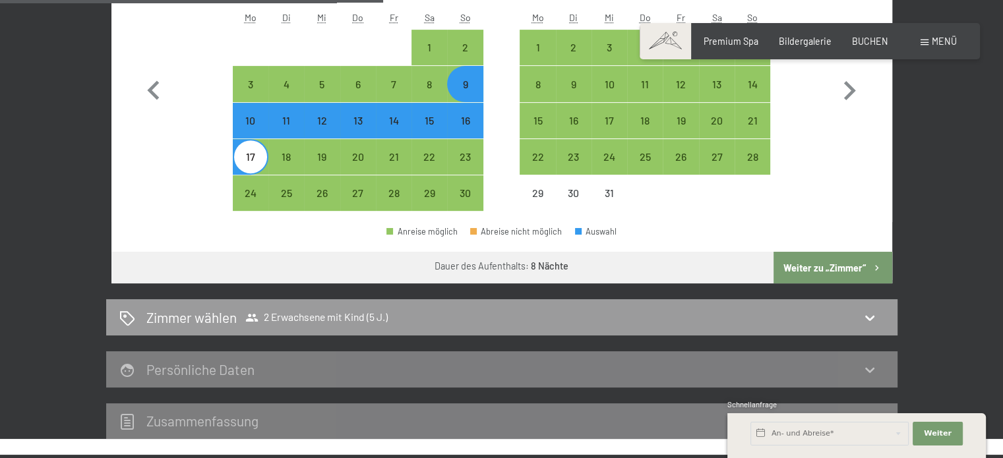
click at [839, 258] on button "Weiter zu „Zimmer“" at bounding box center [832, 268] width 118 height 32
select select "[DATE]"
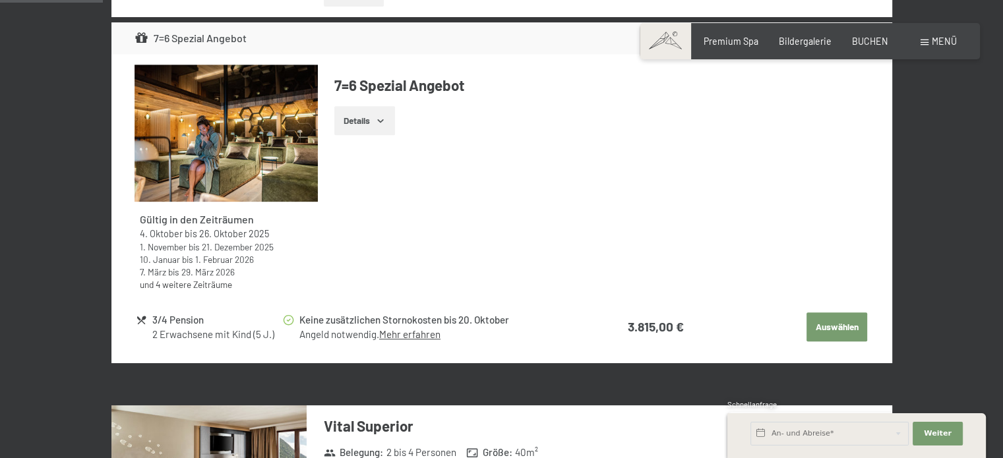
scroll to position [191, 0]
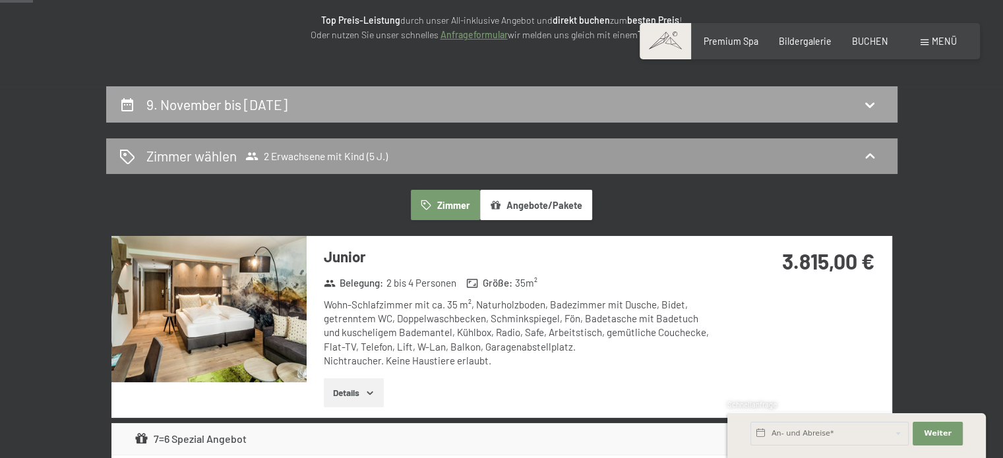
click at [517, 113] on div "9. November bis [DATE]" at bounding box center [501, 104] width 765 height 19
select select "5"
select select "[DATE]"
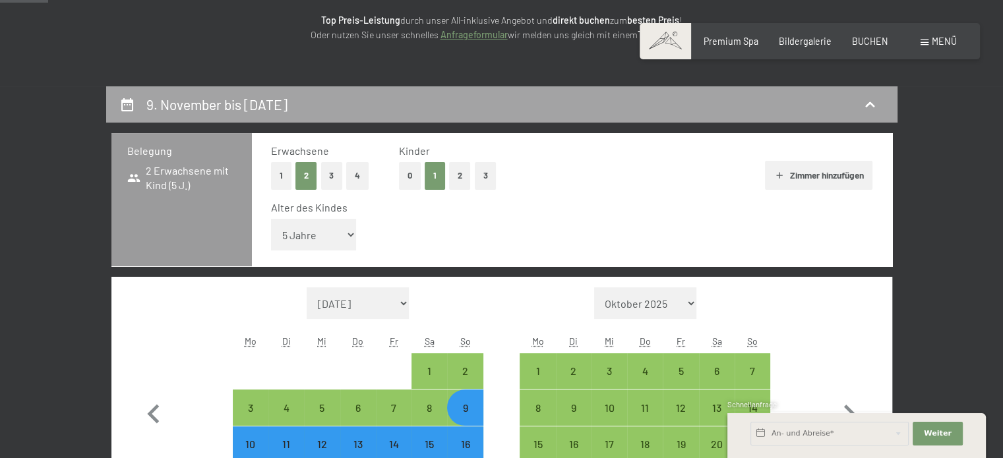
scroll to position [277, 0]
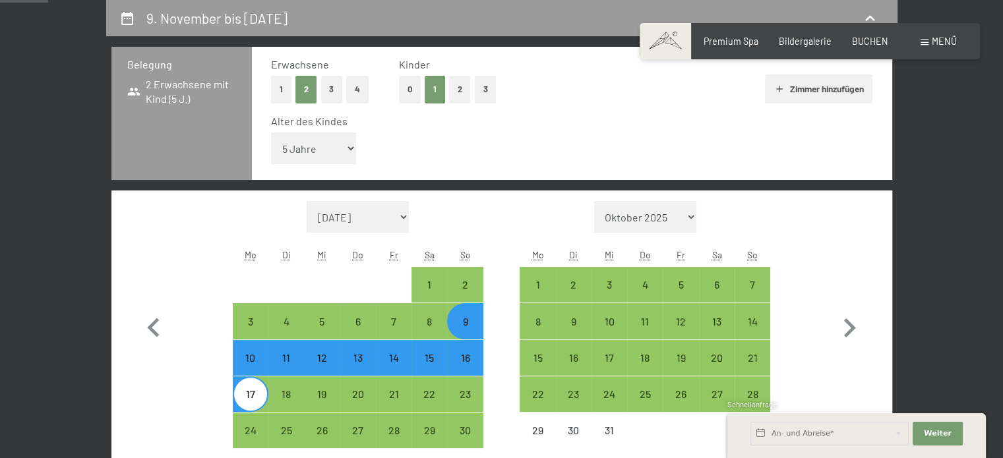
click at [467, 366] on div "16" at bounding box center [464, 369] width 33 height 33
select select "[DATE]"
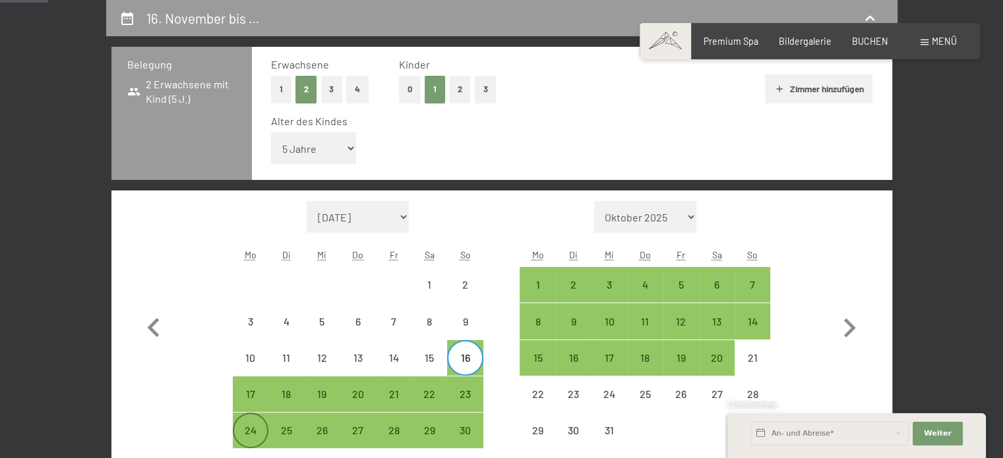
click at [249, 432] on div "24" at bounding box center [250, 441] width 33 height 33
select select "[DATE]"
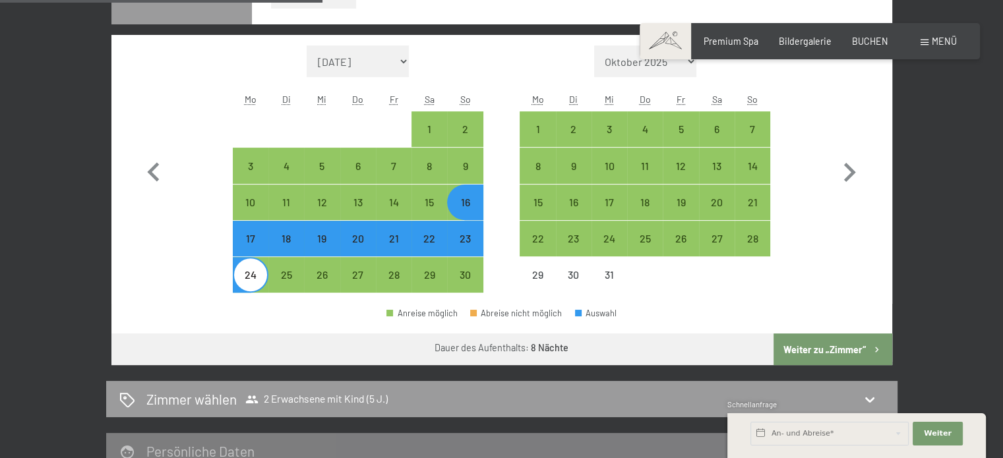
scroll to position [446, 0]
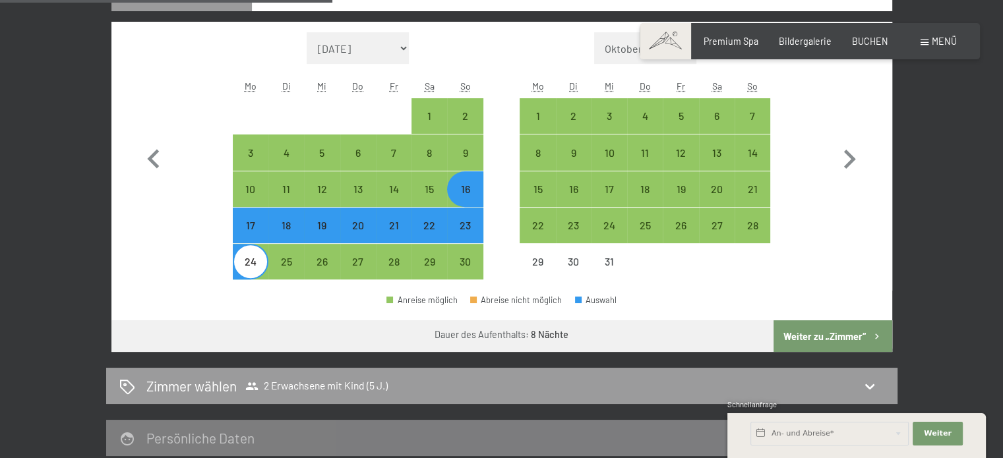
click at [817, 342] on button "Weiter zu „Zimmer“" at bounding box center [832, 336] width 118 height 32
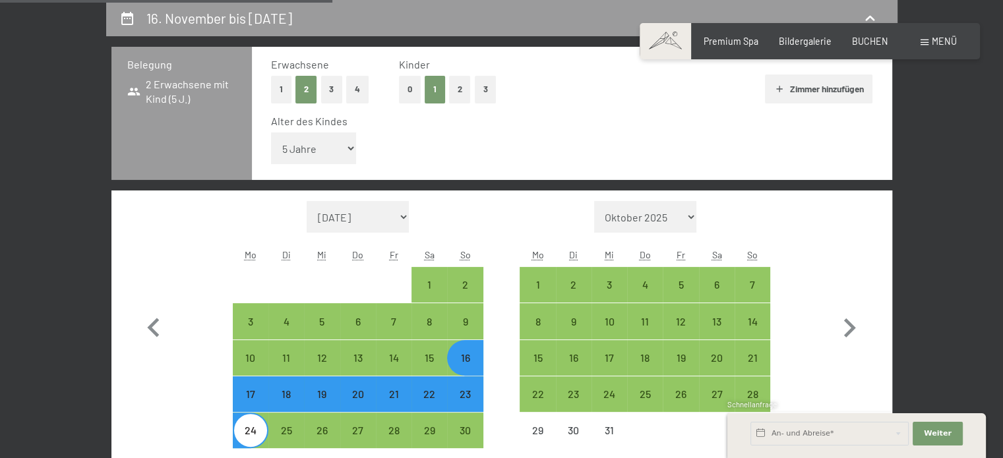
select select "[DATE]"
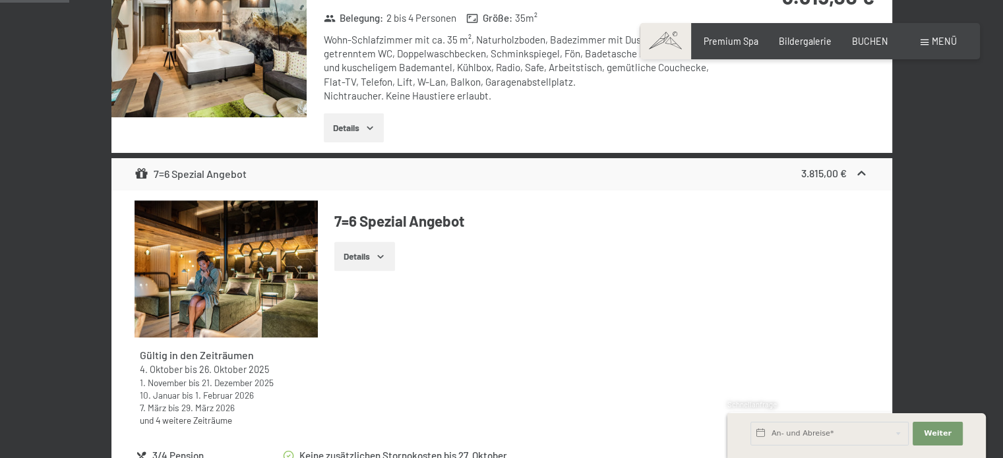
scroll to position [382, 0]
